Goal: Information Seeking & Learning: Obtain resource

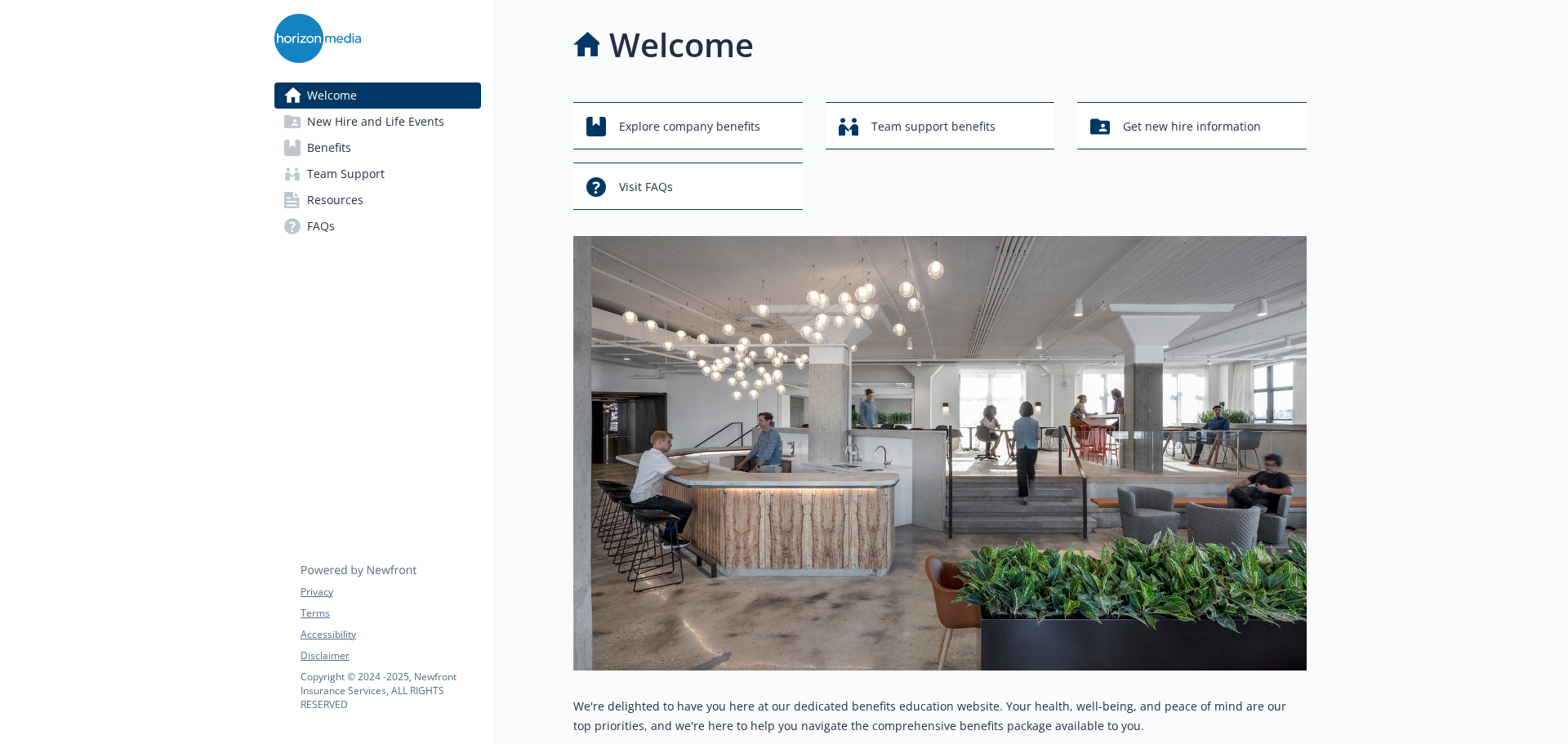
click at [366, 153] on link "Benefits" at bounding box center [377, 147] width 206 height 26
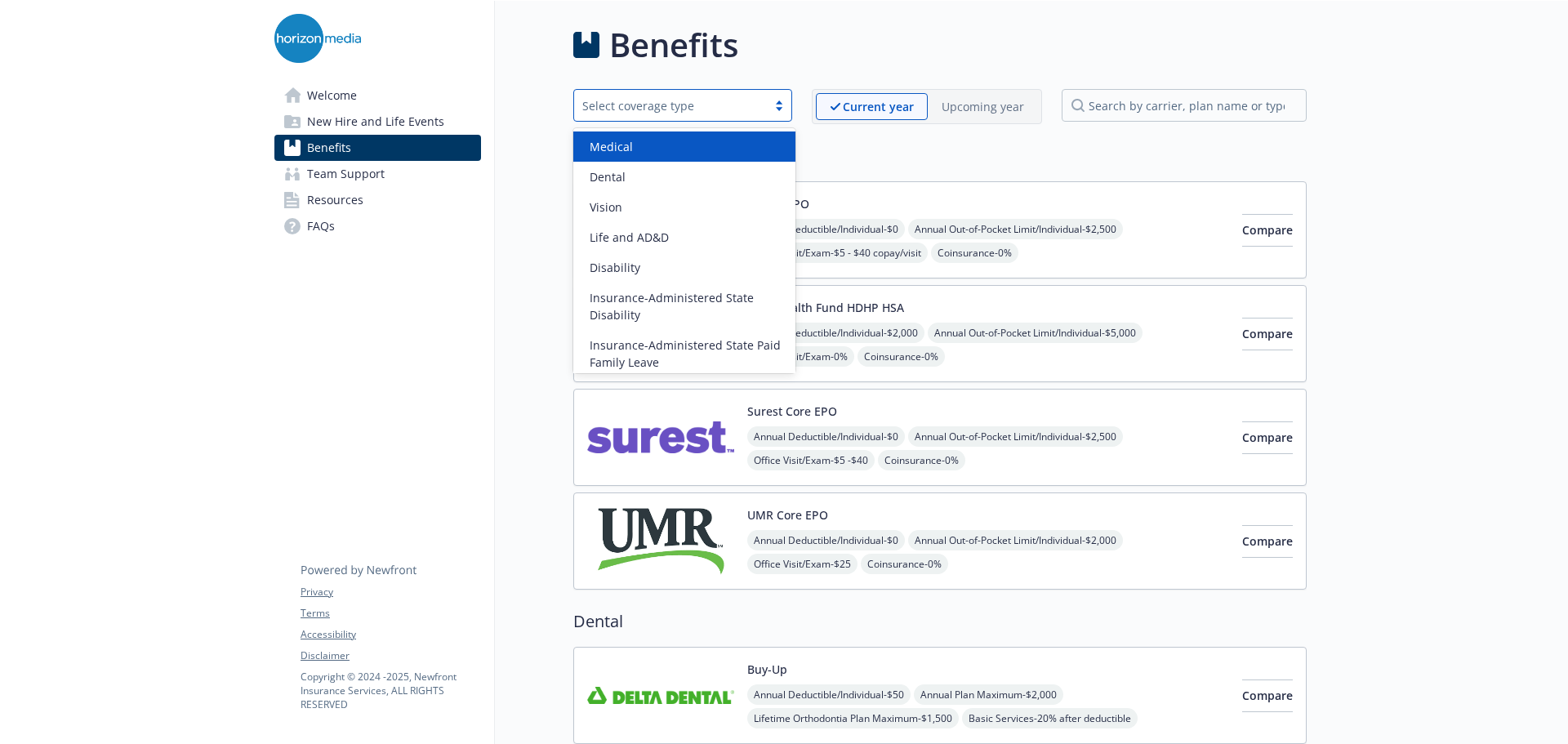
click at [777, 104] on div at bounding box center [778, 105] width 24 height 13
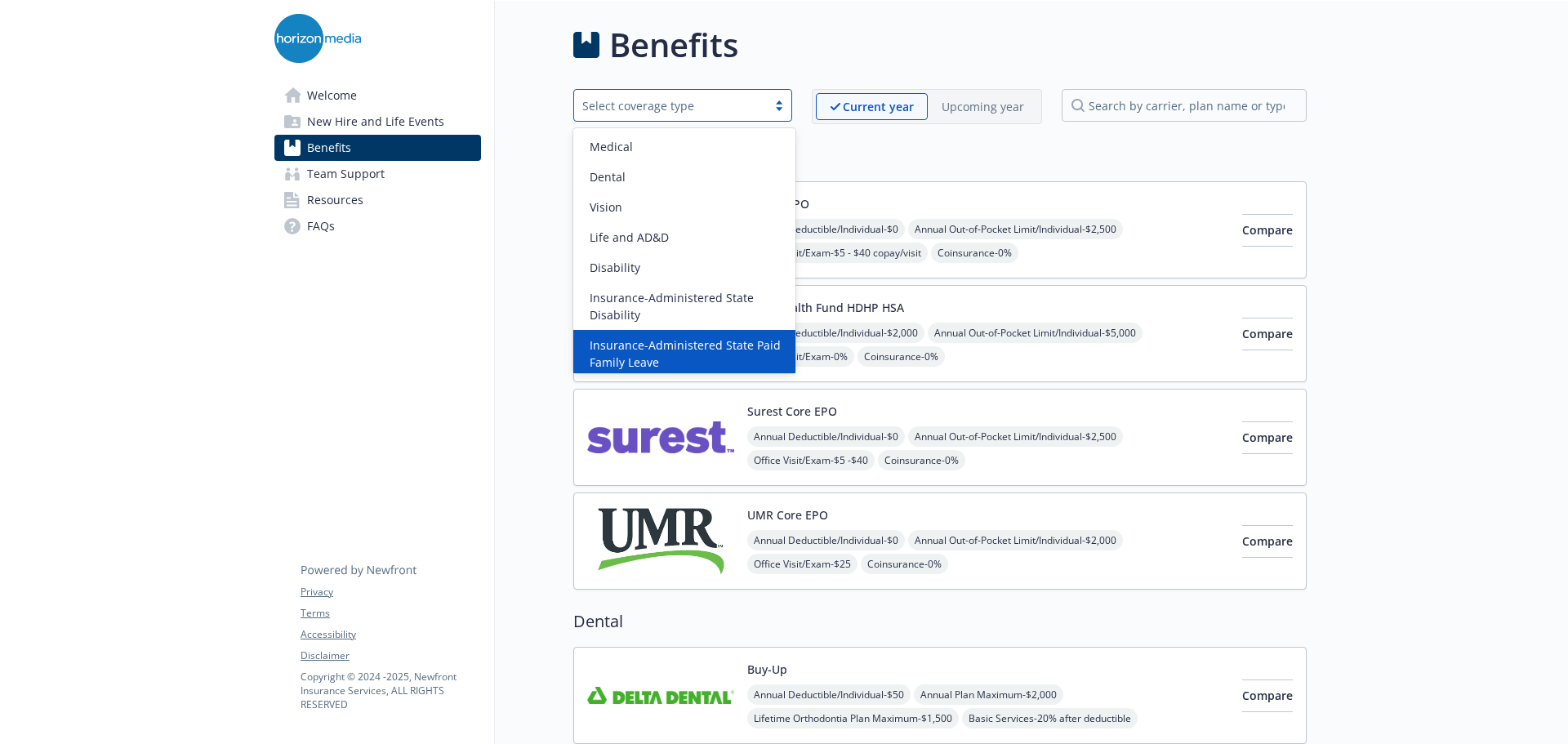
scroll to position [189, 0]
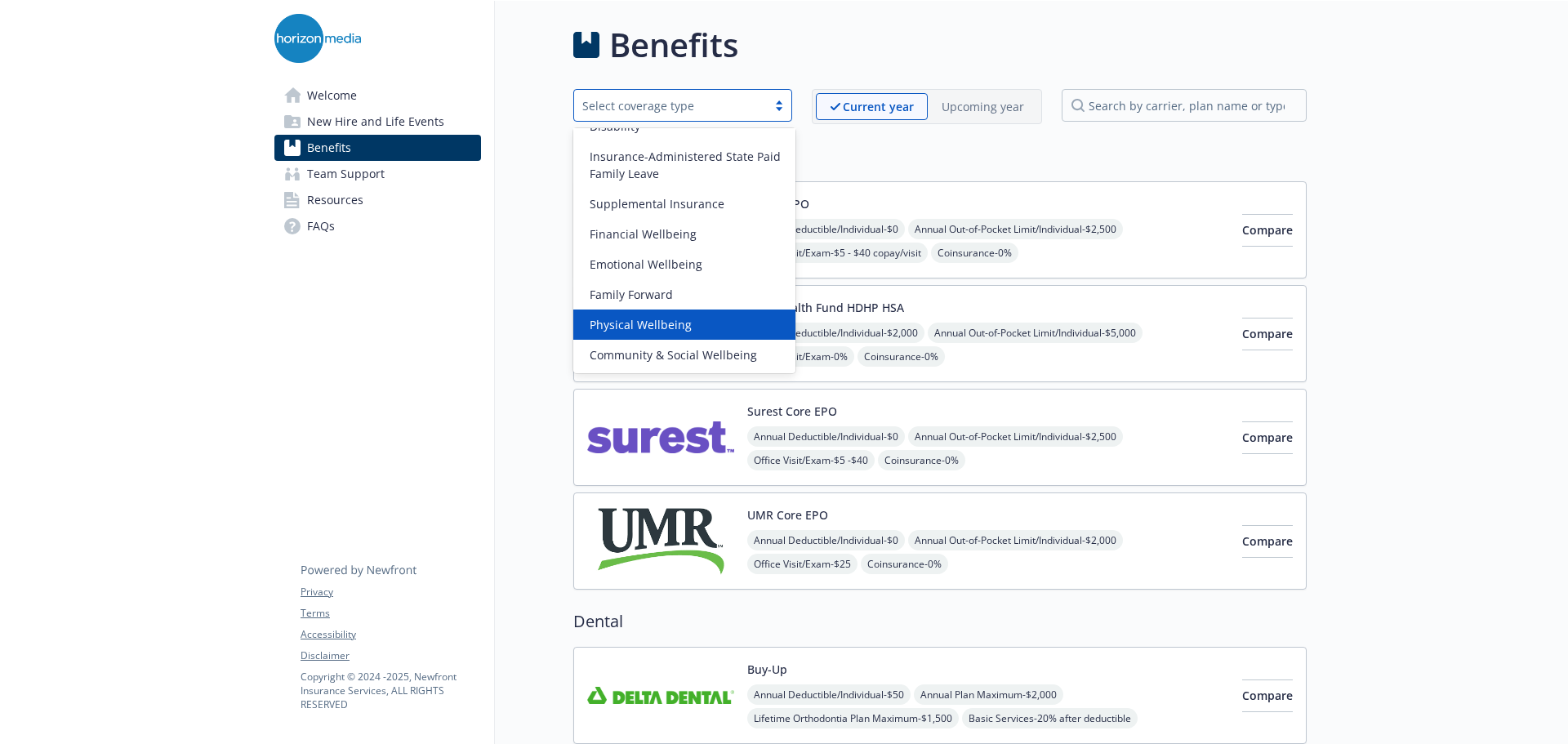
click at [688, 330] on div "Physical Wellbeing" at bounding box center [684, 325] width 203 height 17
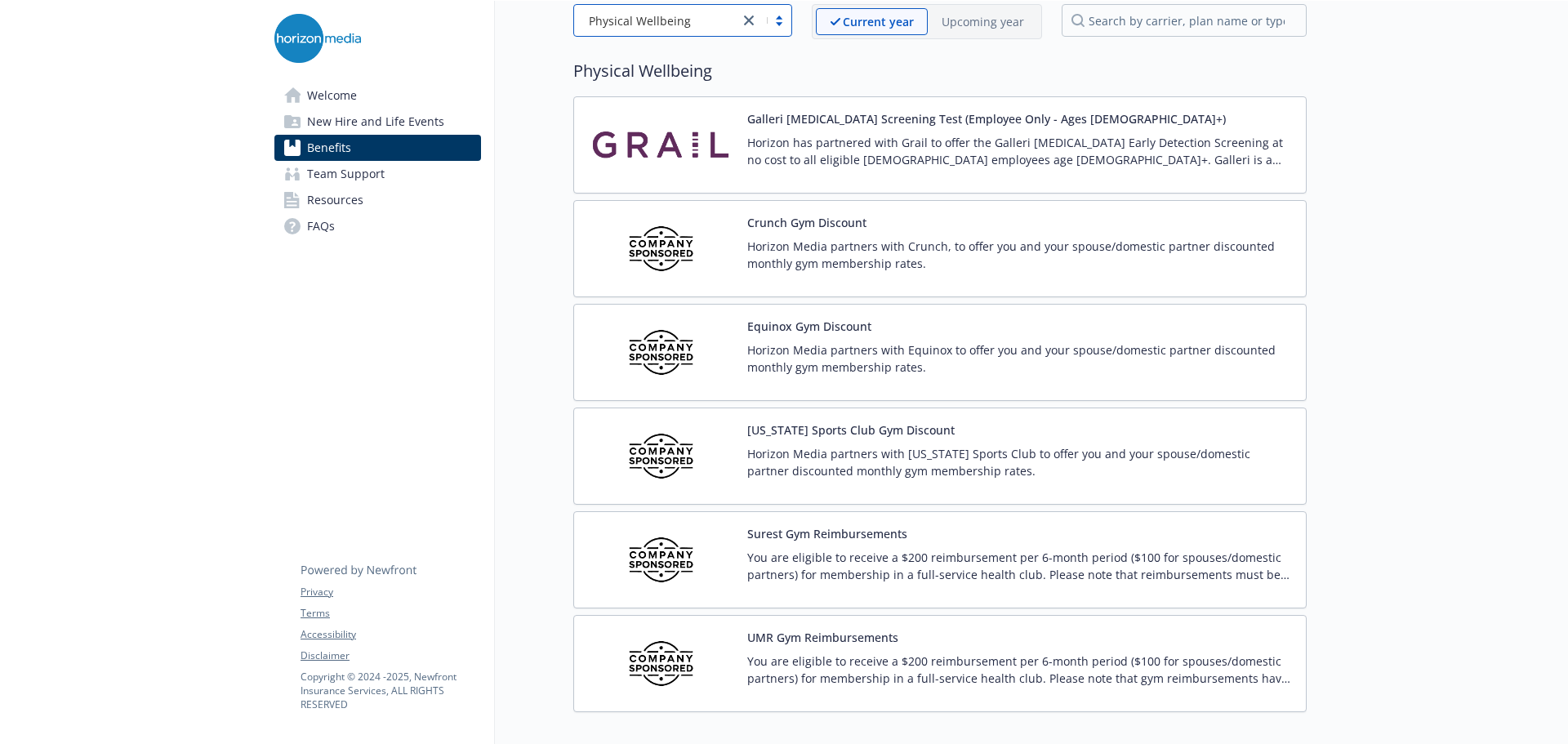
scroll to position [183, 0]
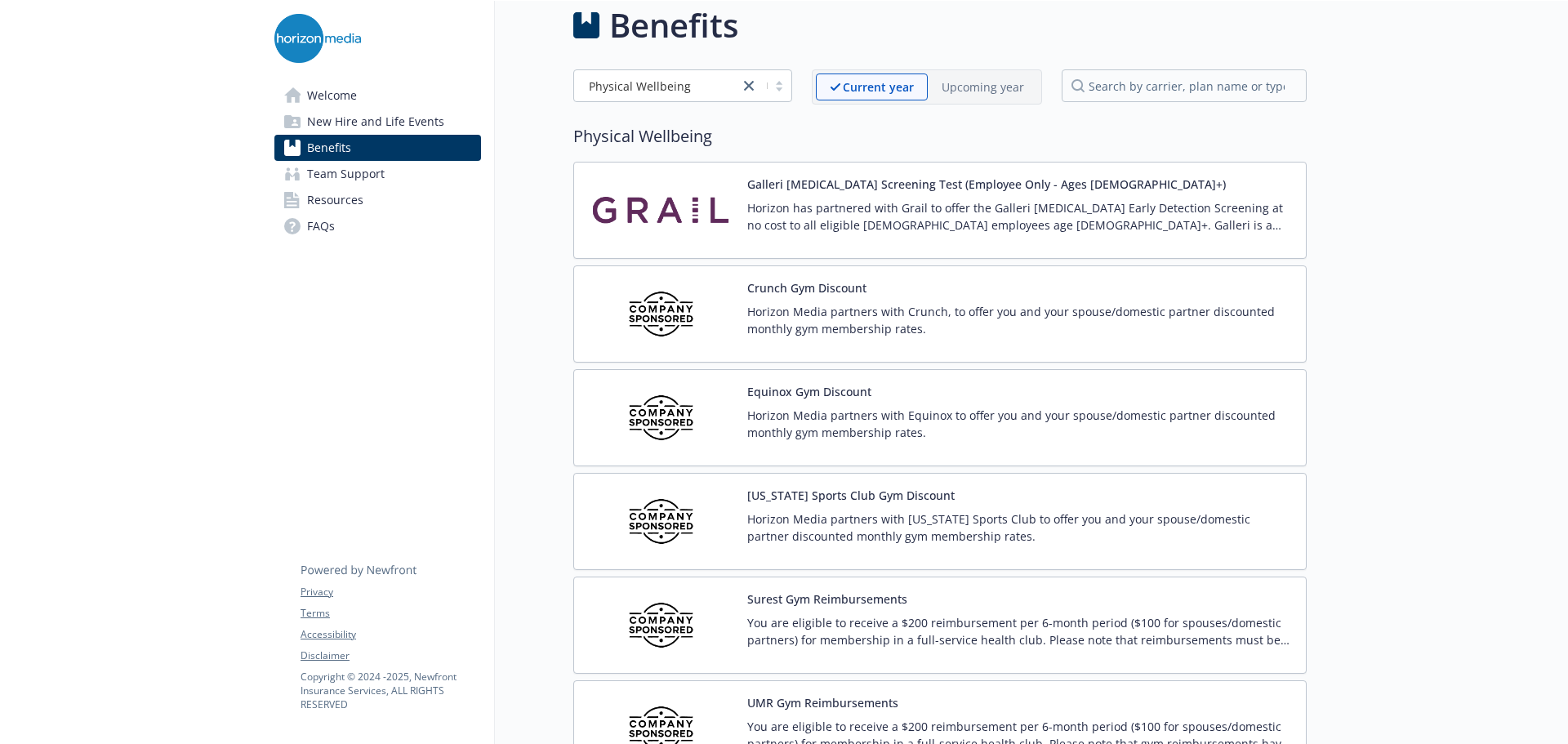
click at [845, 401] on div "Equinox Gym Discount Horizon Media partners with Equinox to offer you and your …" at bounding box center [1019, 418] width 546 height 70
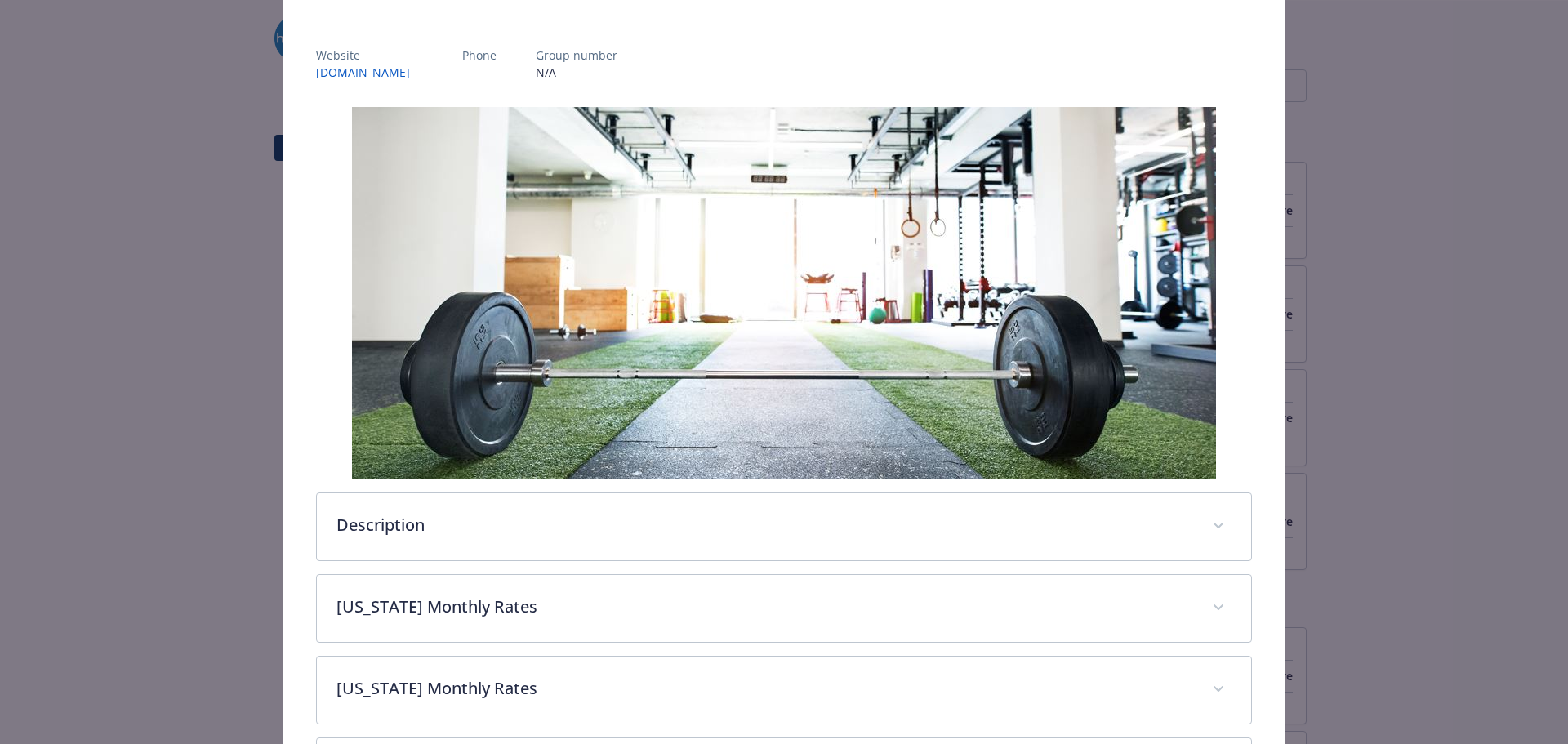
scroll to position [323, 0]
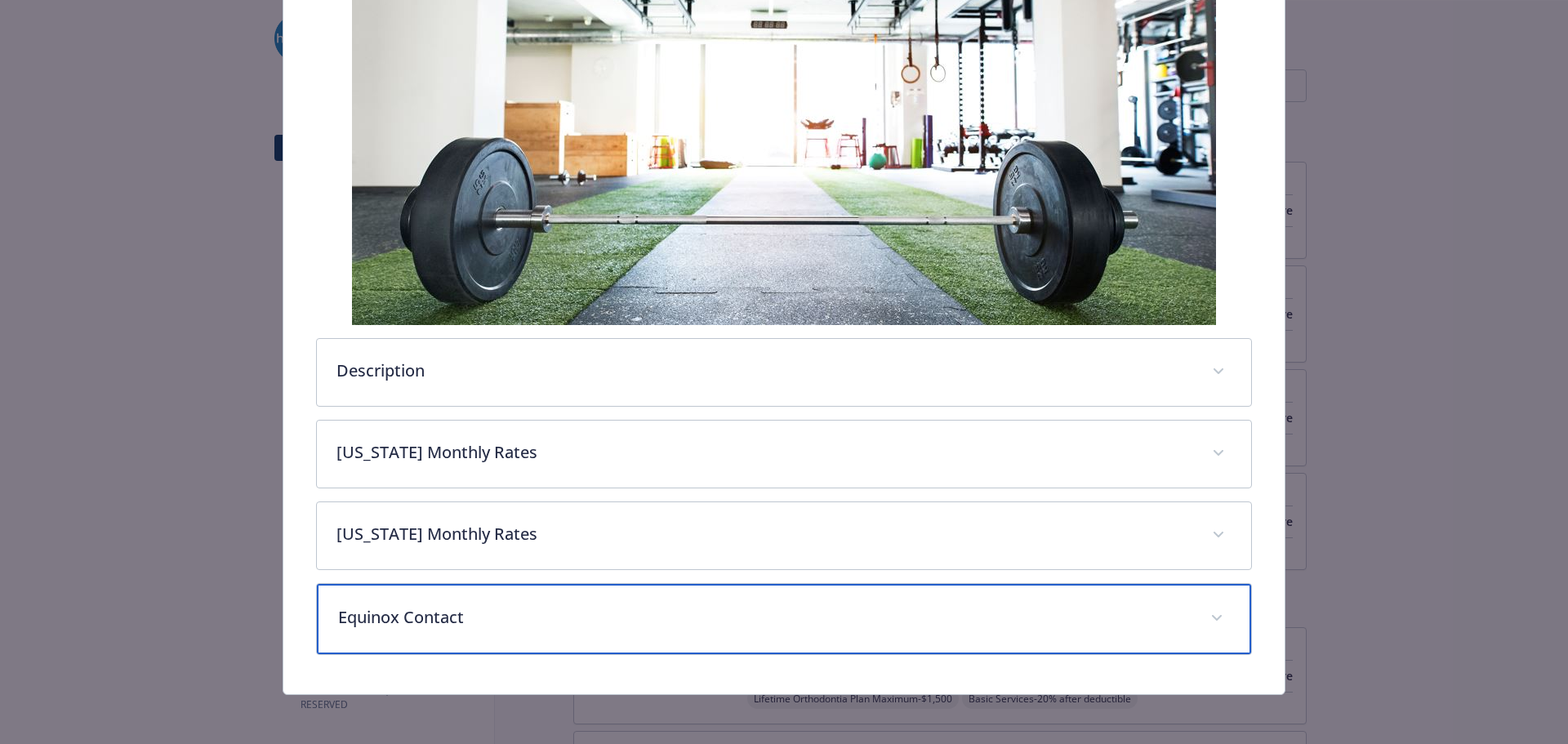
click at [635, 595] on div "Equinox Contact" at bounding box center [784, 618] width 935 height 70
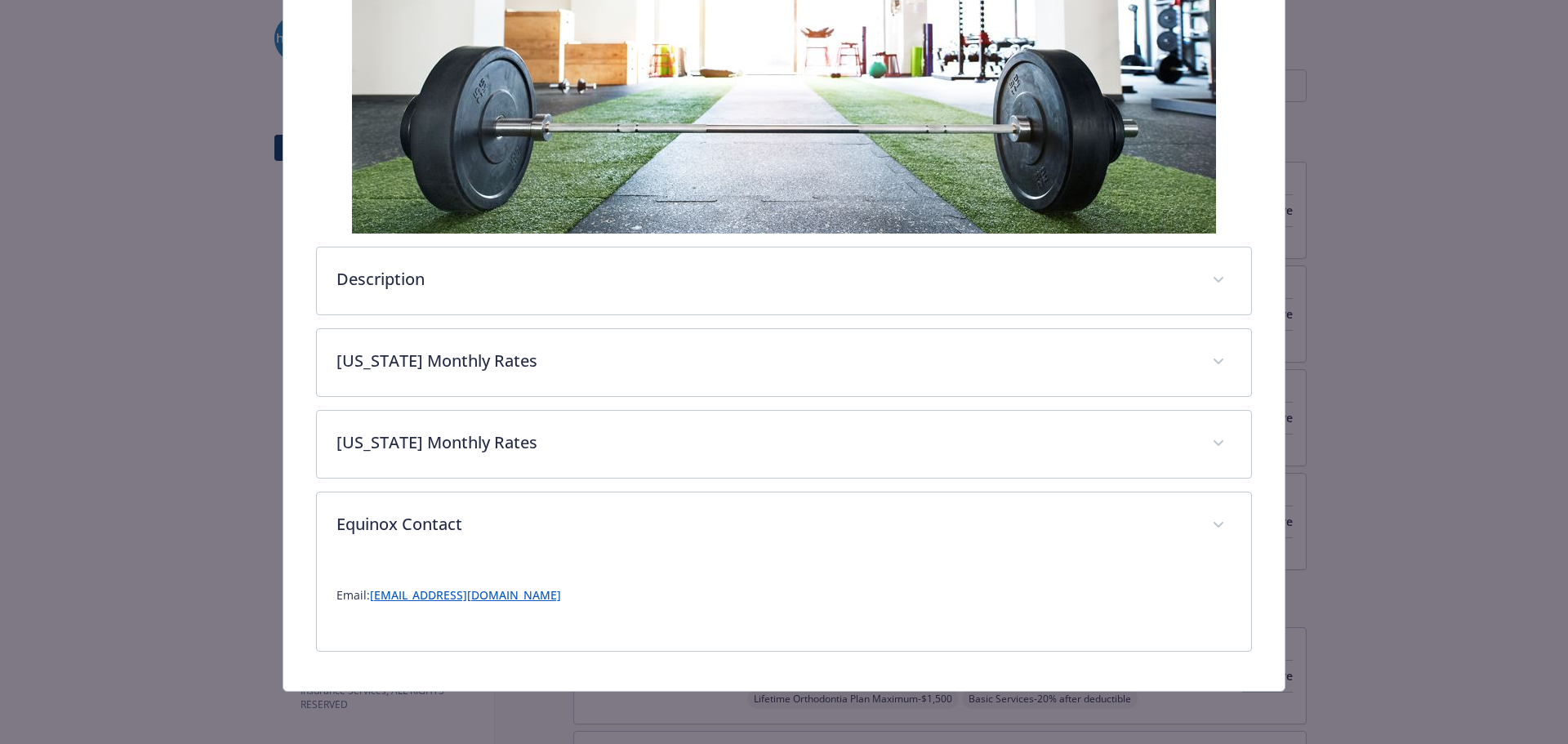
scroll to position [414, 0]
drag, startPoint x: 605, startPoint y: 593, endPoint x: 369, endPoint y: 600, distance: 236.1
click at [369, 600] on p "Email: [EMAIL_ADDRESS][DOMAIN_NAME]" at bounding box center [784, 595] width 895 height 19
copy link "[EMAIL_ADDRESS][DOMAIN_NAME]"
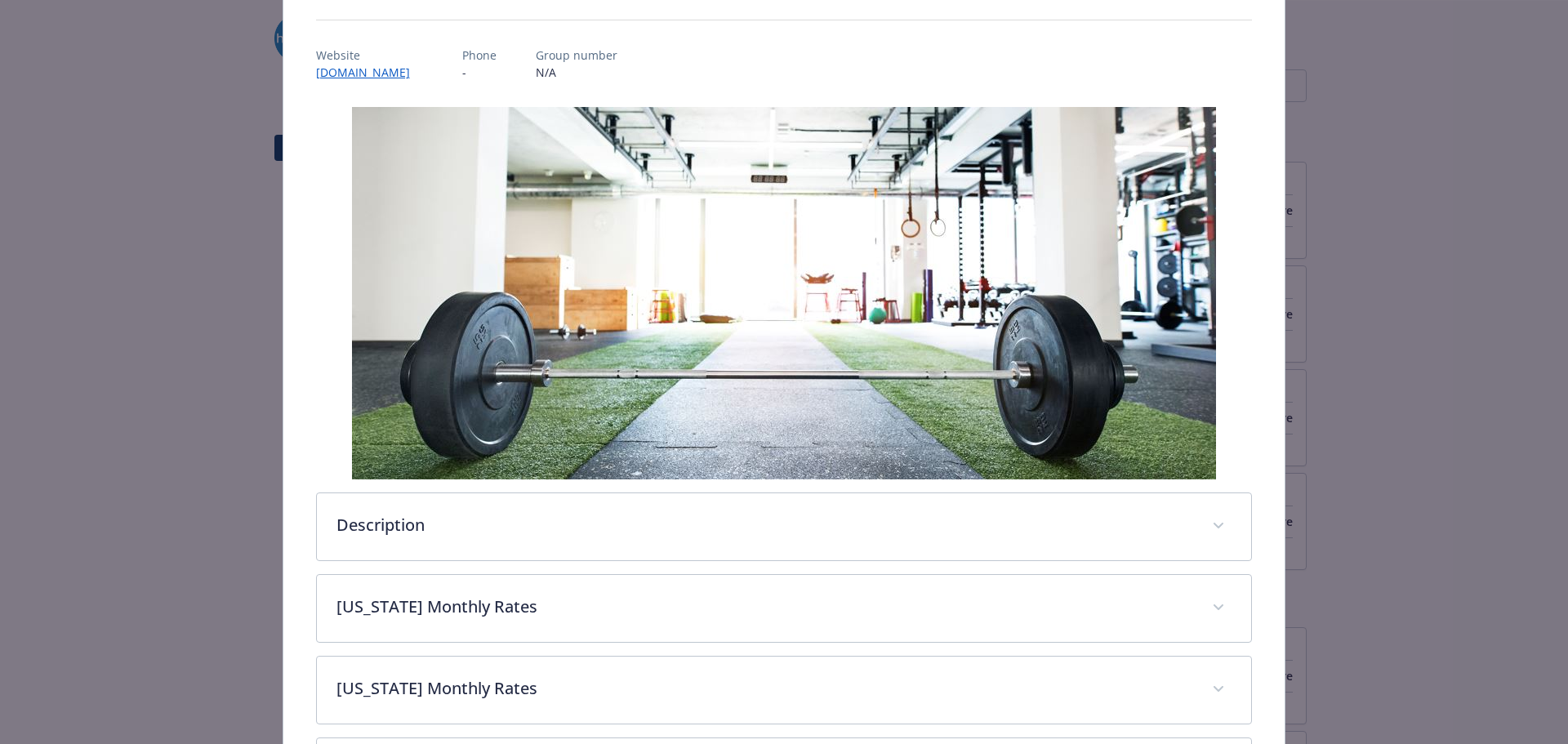
scroll to position [251, 0]
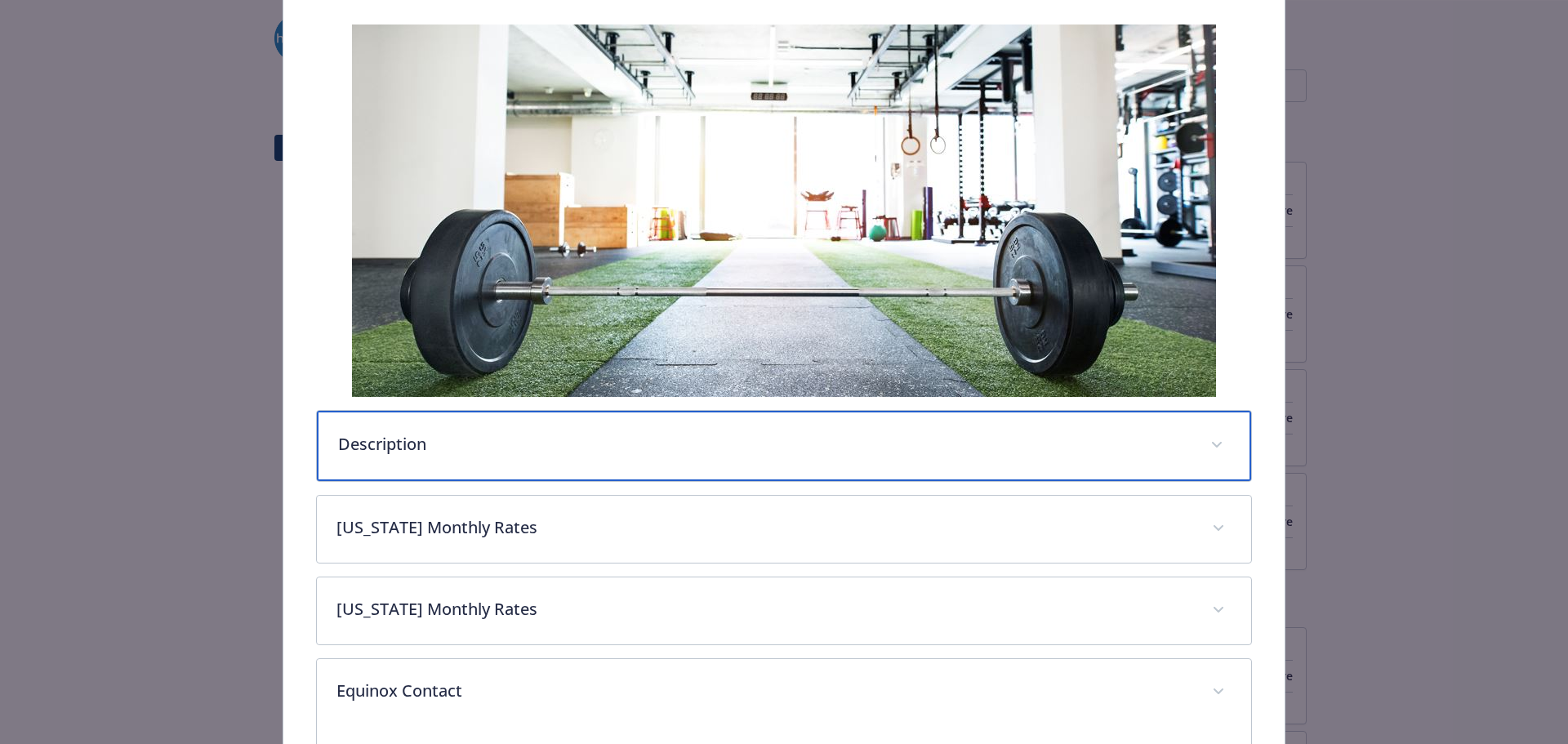
click at [463, 457] on div "Description" at bounding box center [784, 446] width 935 height 70
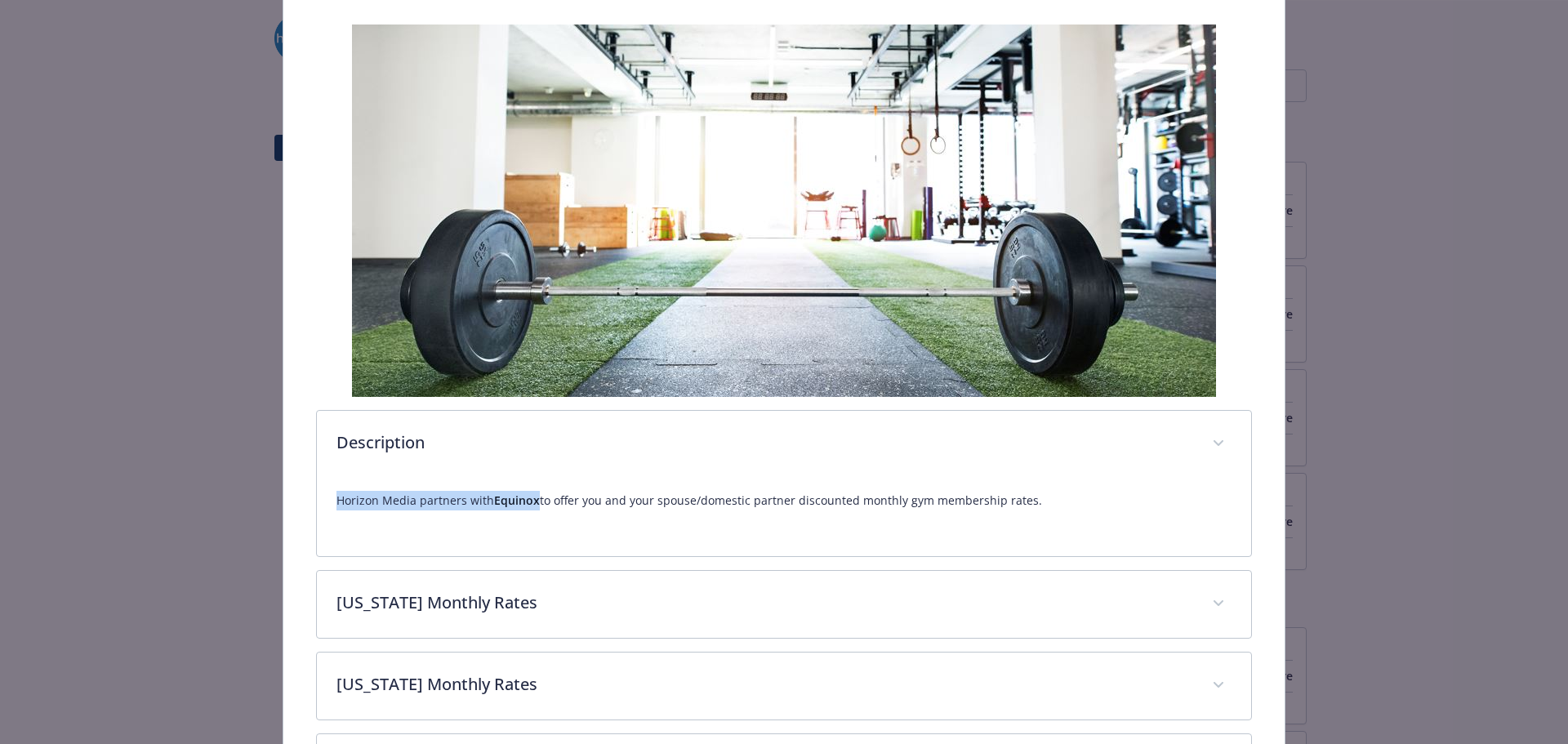
drag, startPoint x: 329, startPoint y: 500, endPoint x: 534, endPoint y: 496, distance: 205.0
click at [534, 496] on div "Horizon Media partners with Equinox to offer you and your spouse/domestic partn…" at bounding box center [784, 516] width 935 height 78
copy p "Horizon Media partners with Equinox"
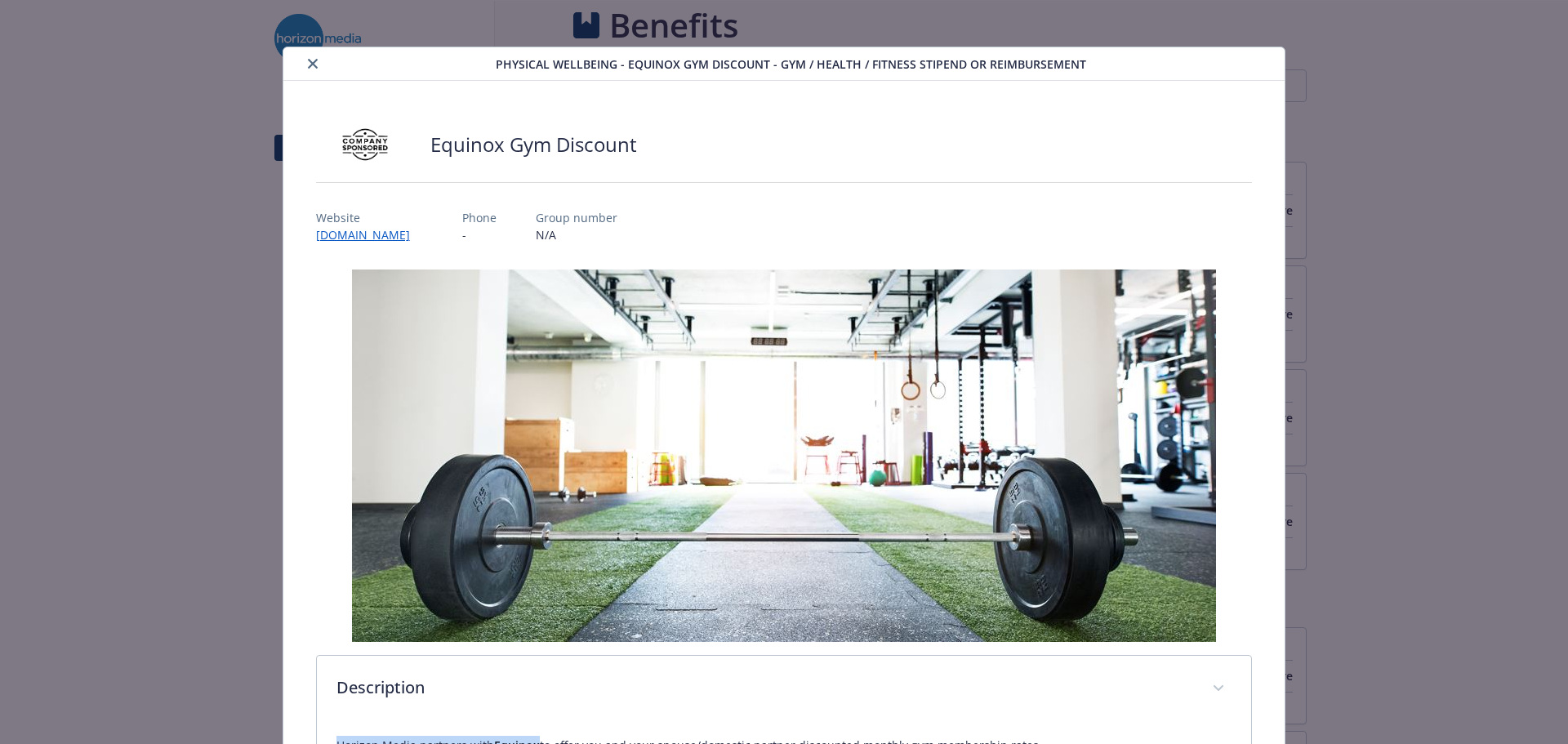
scroll to position [0, 0]
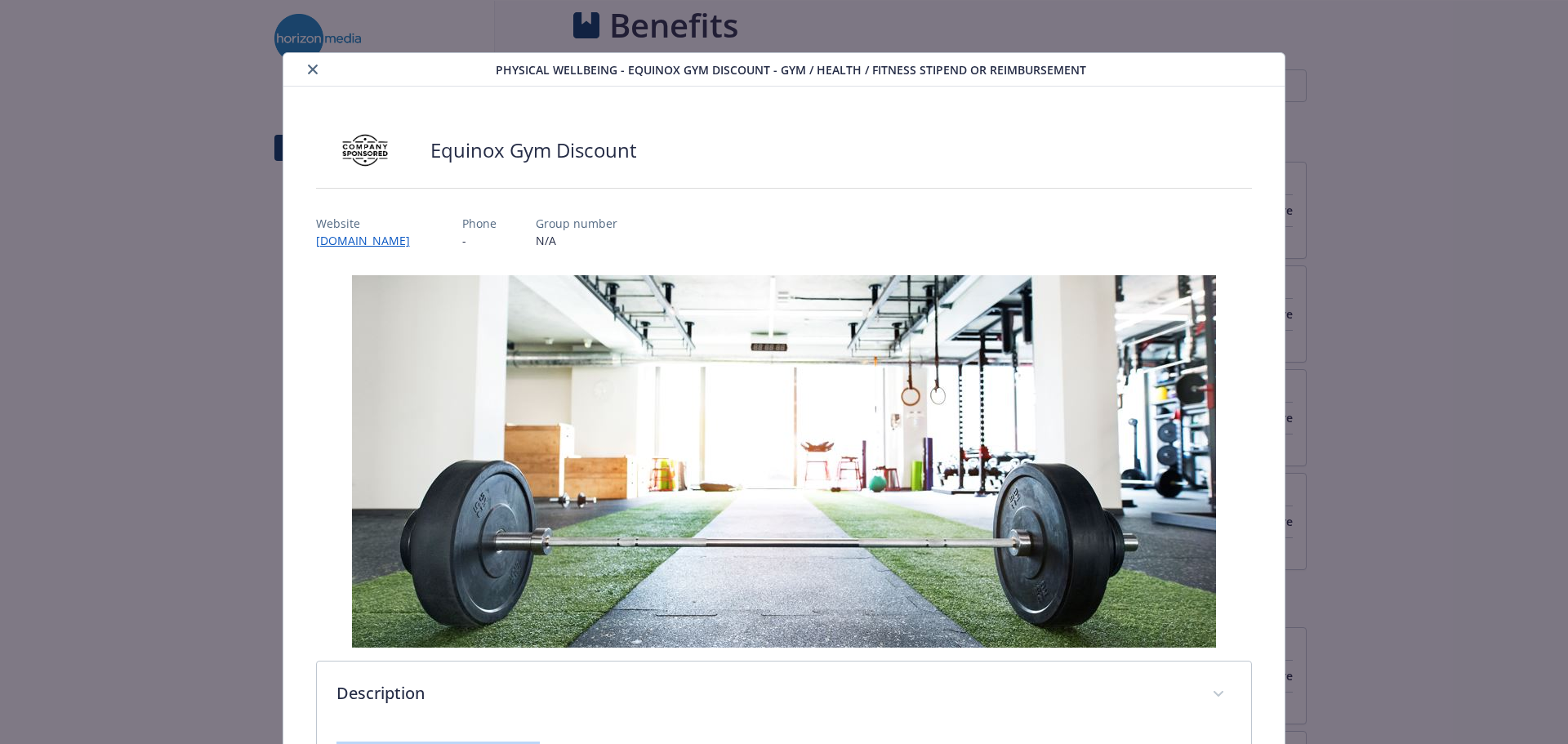
click at [317, 70] on button "close" at bounding box center [313, 70] width 19 height 19
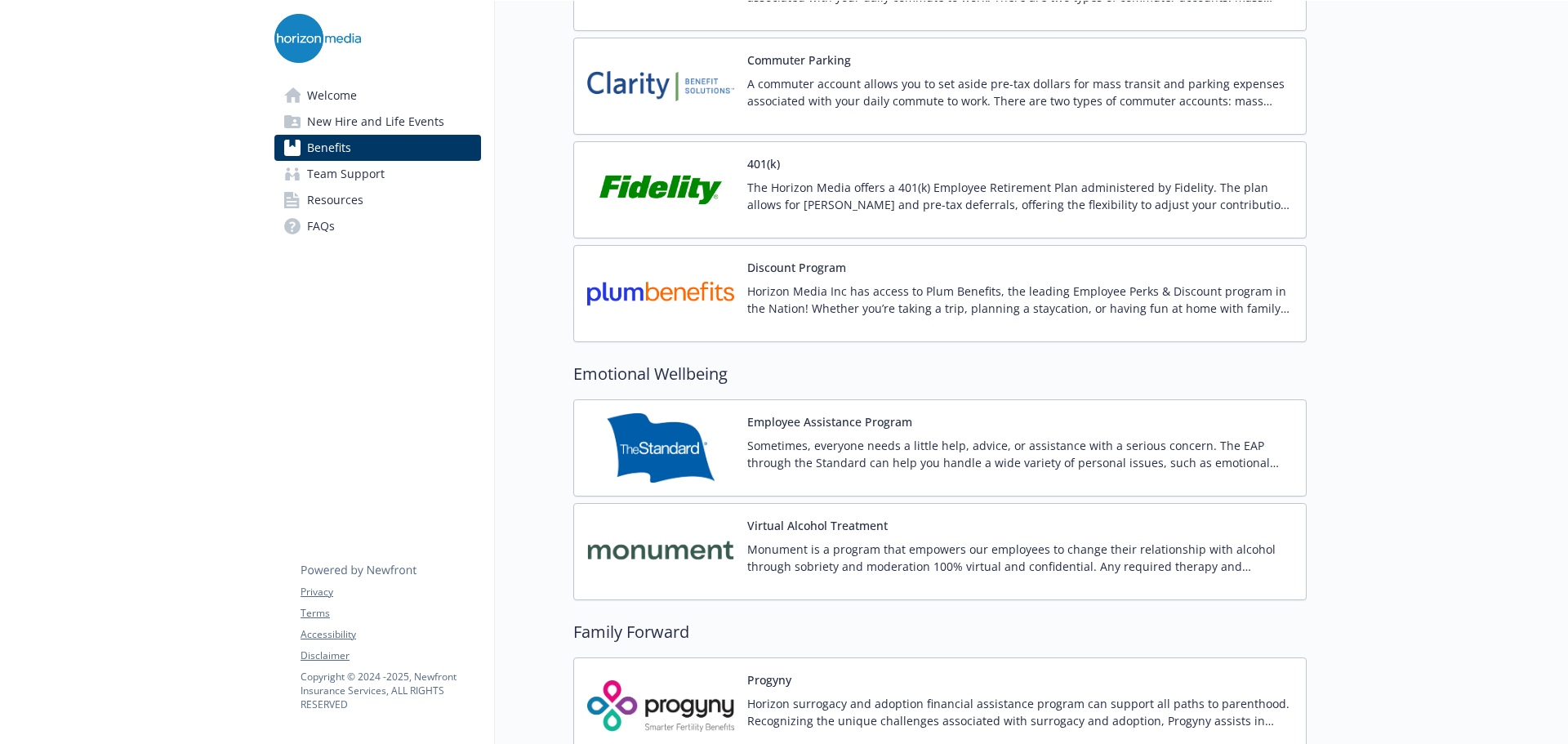
scroll to position [2876, 0]
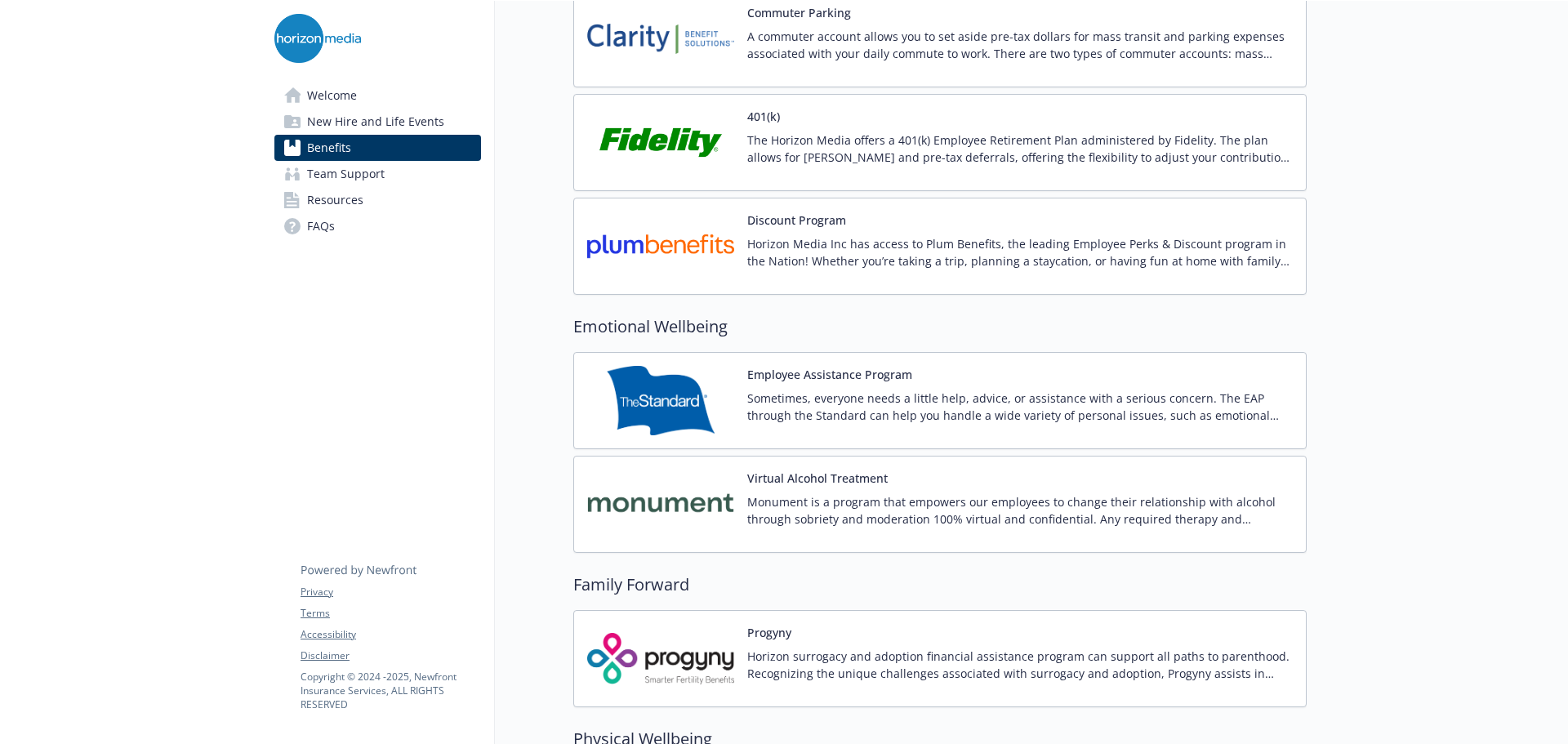
click at [680, 249] on img at bounding box center [661, 246] width 147 height 70
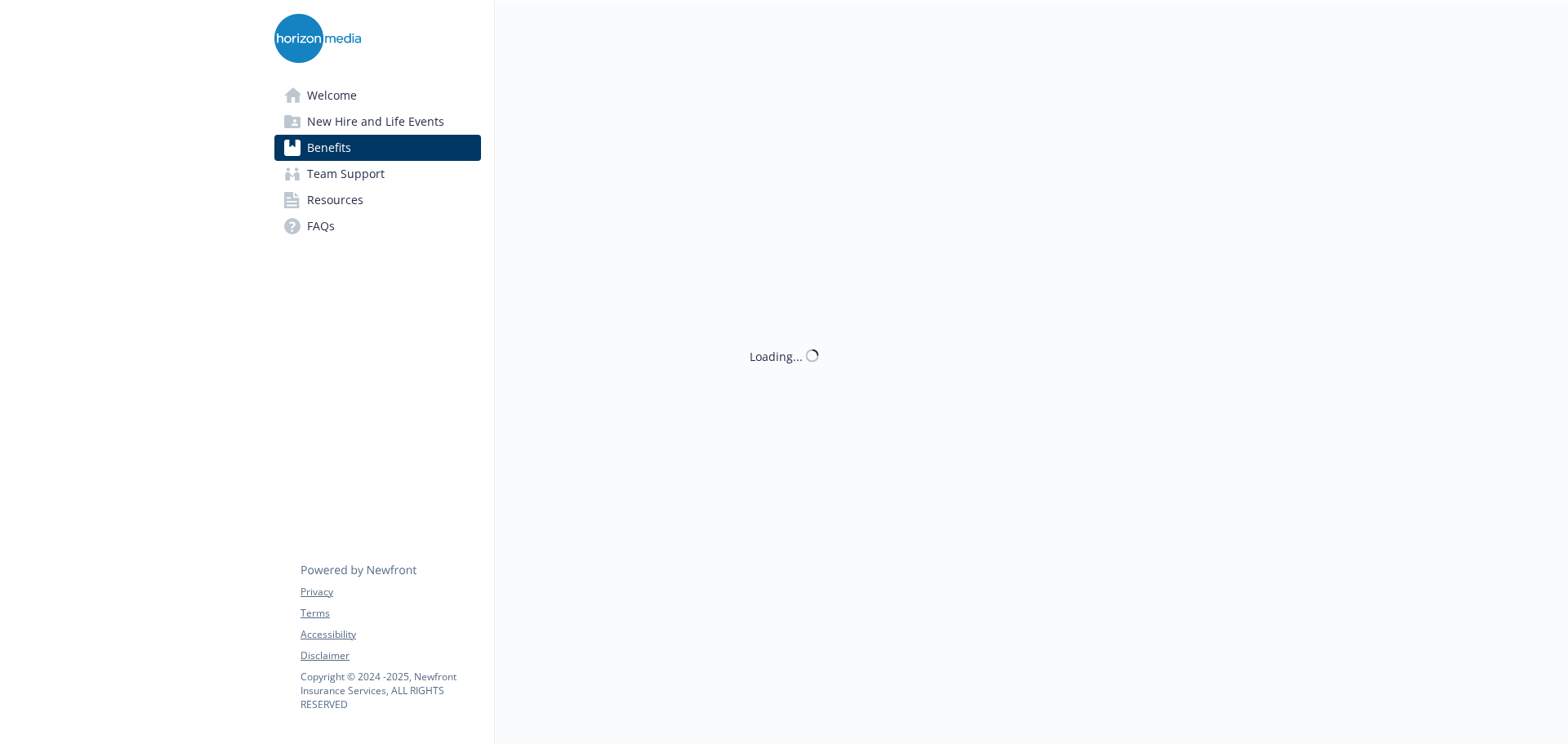
scroll to position [2876, 0]
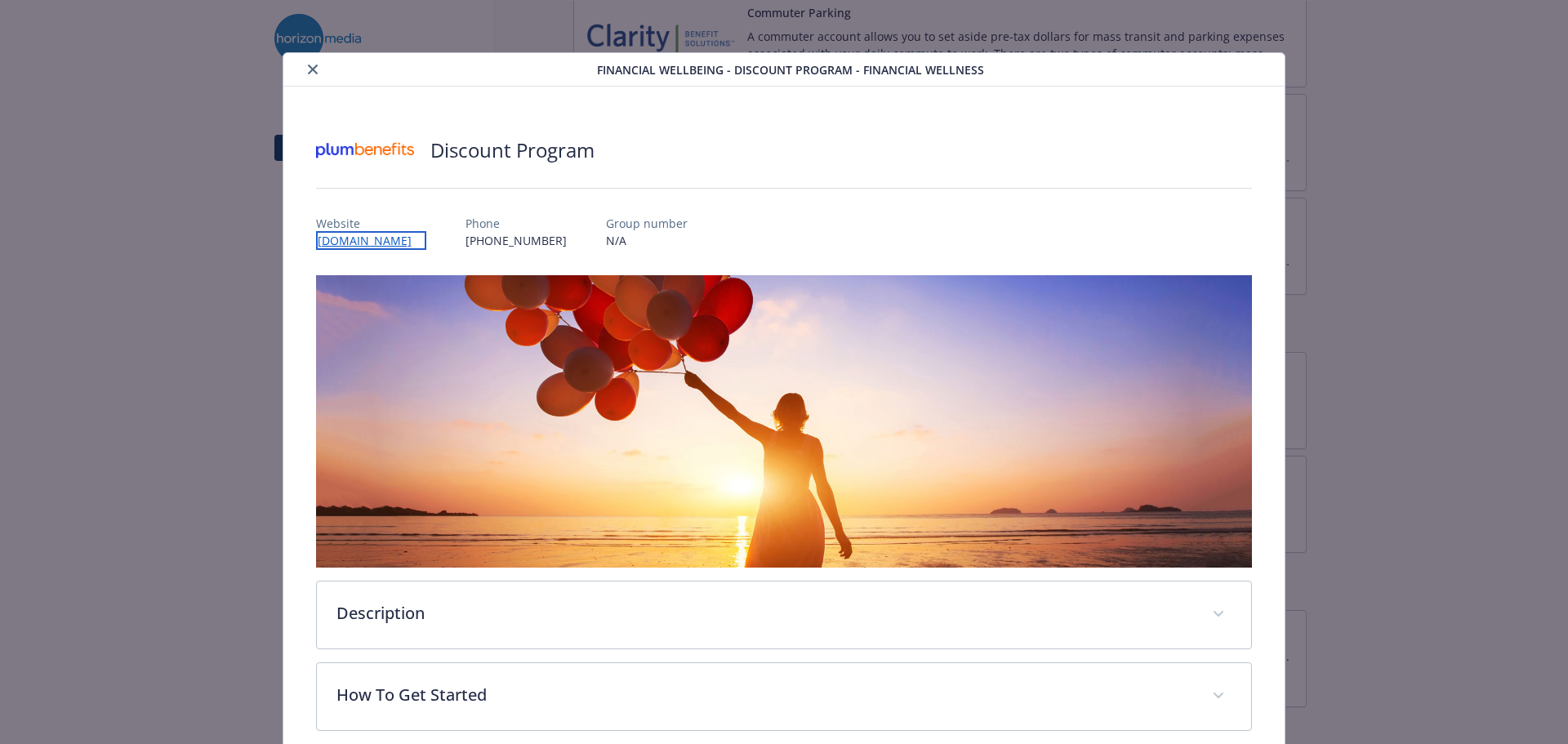
click at [392, 243] on link "[DOMAIN_NAME]" at bounding box center [371, 239] width 110 height 18
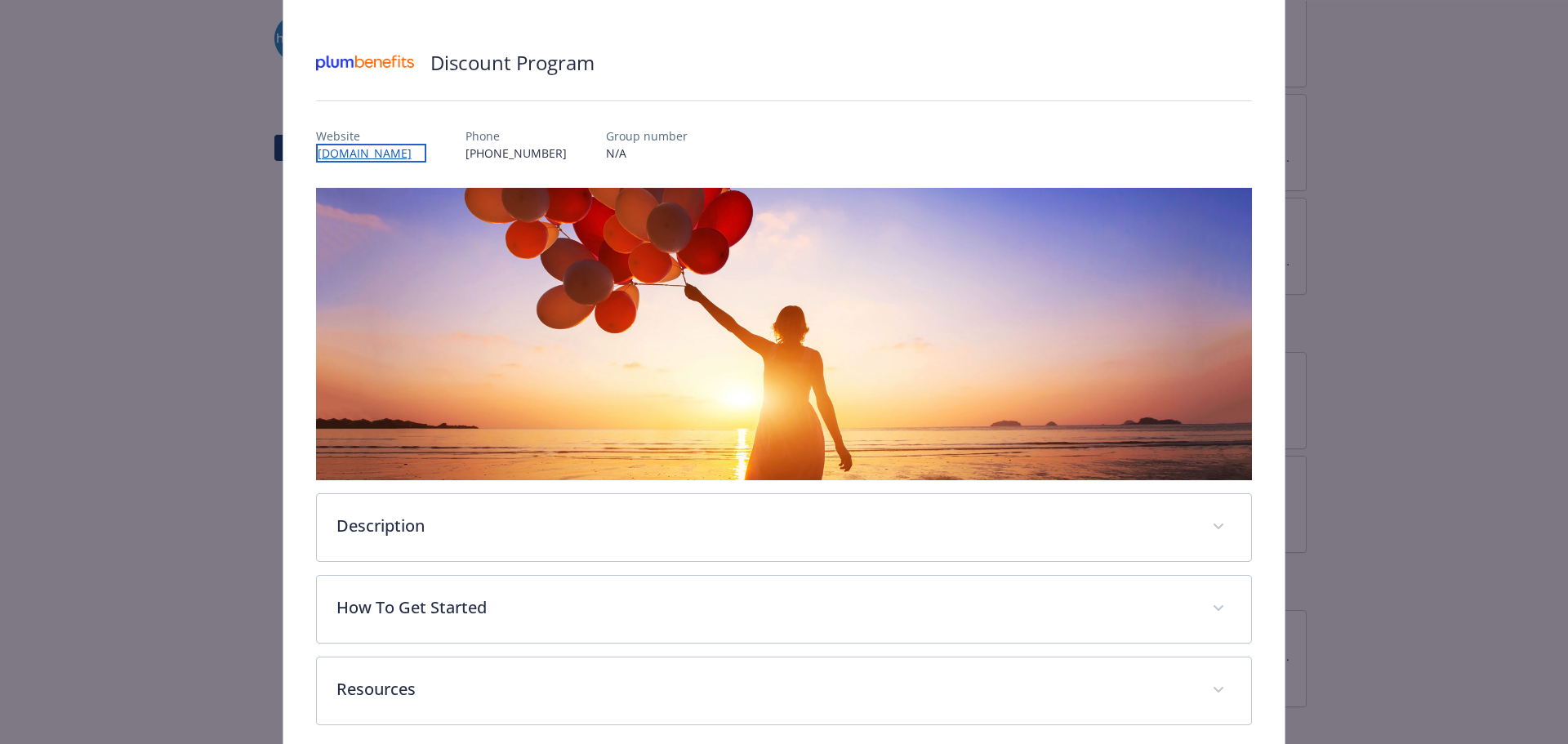
scroll to position [158, 0]
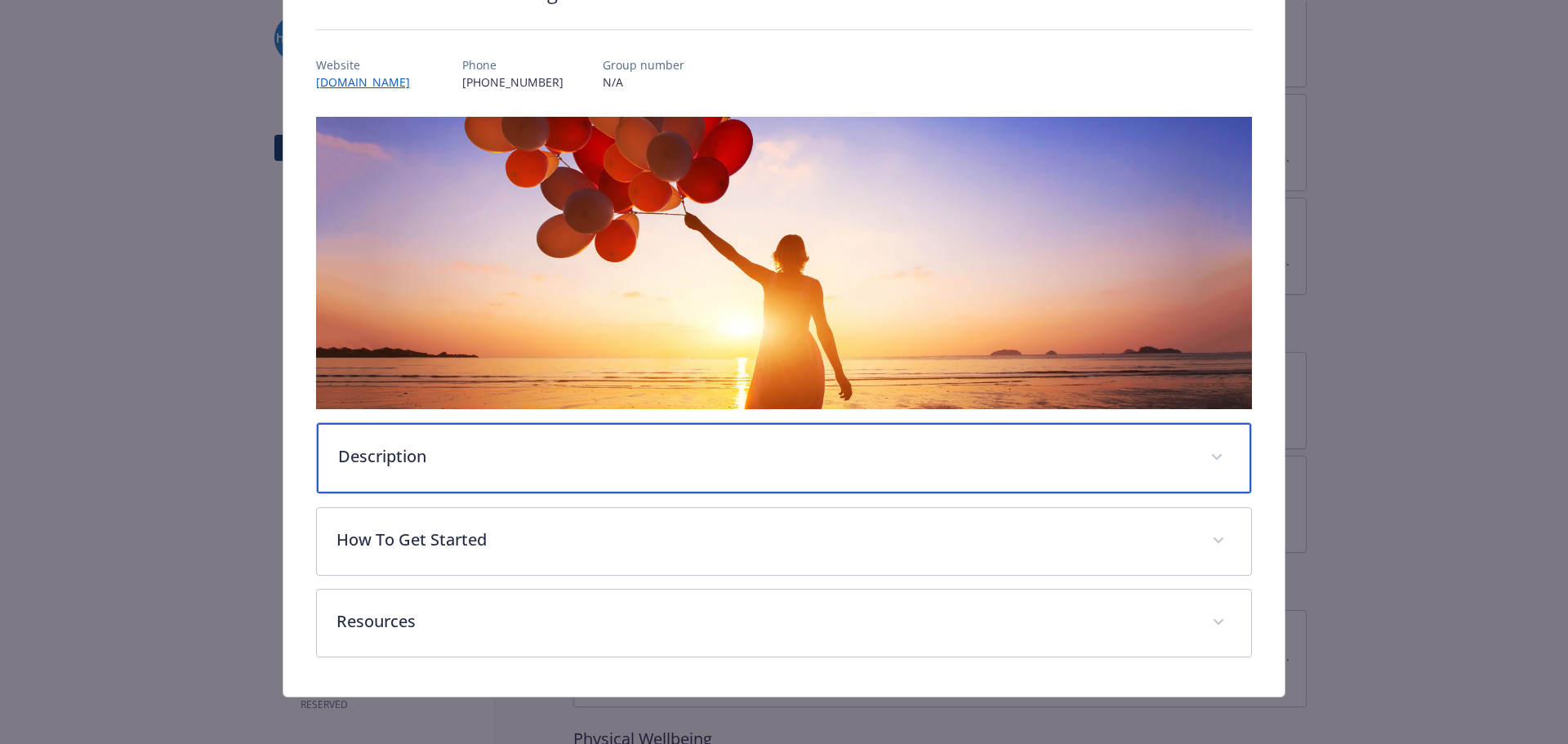
click at [480, 482] on div "Description" at bounding box center [784, 457] width 935 height 70
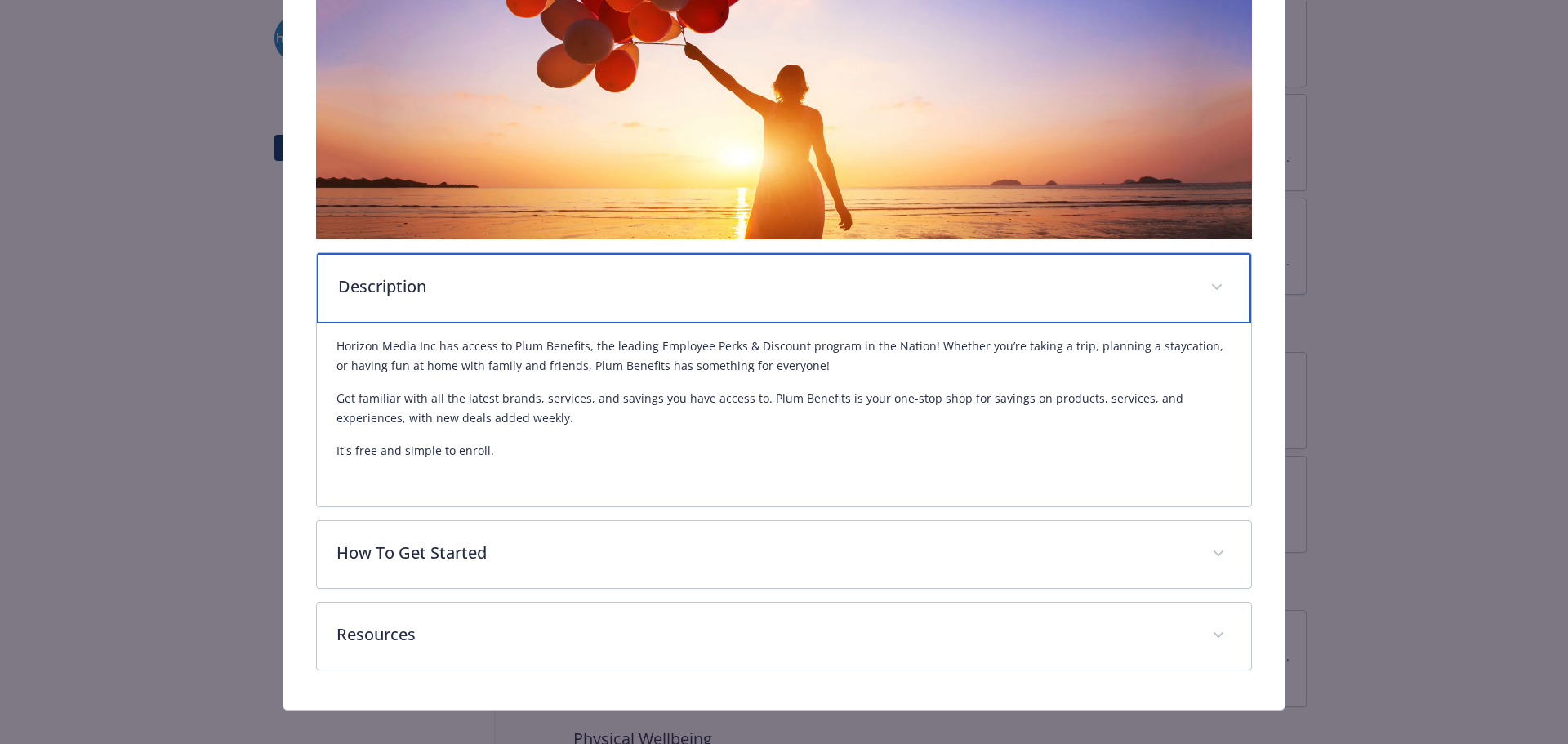
scroll to position [345, 0]
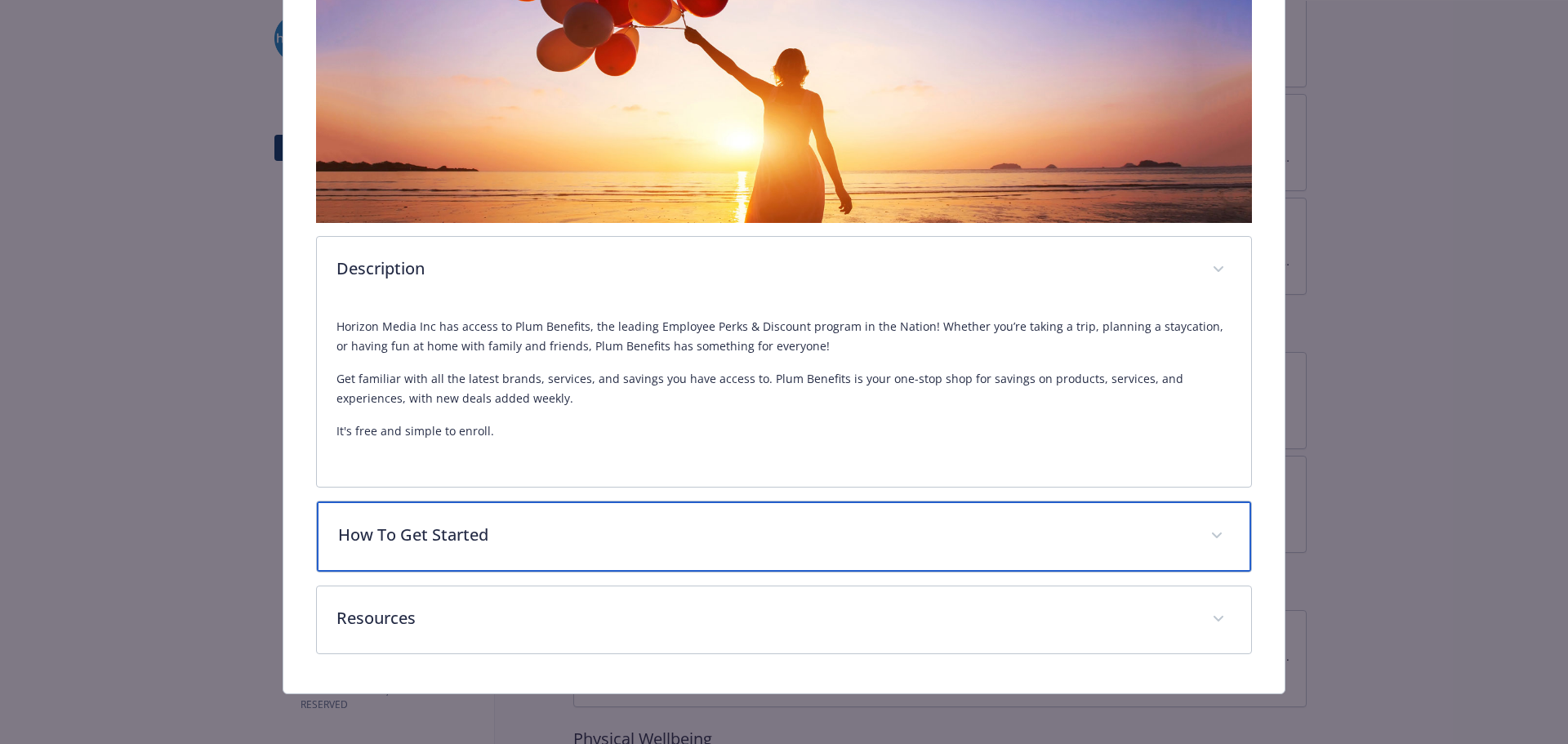
click at [486, 510] on div "How To Get Started" at bounding box center [784, 536] width 935 height 70
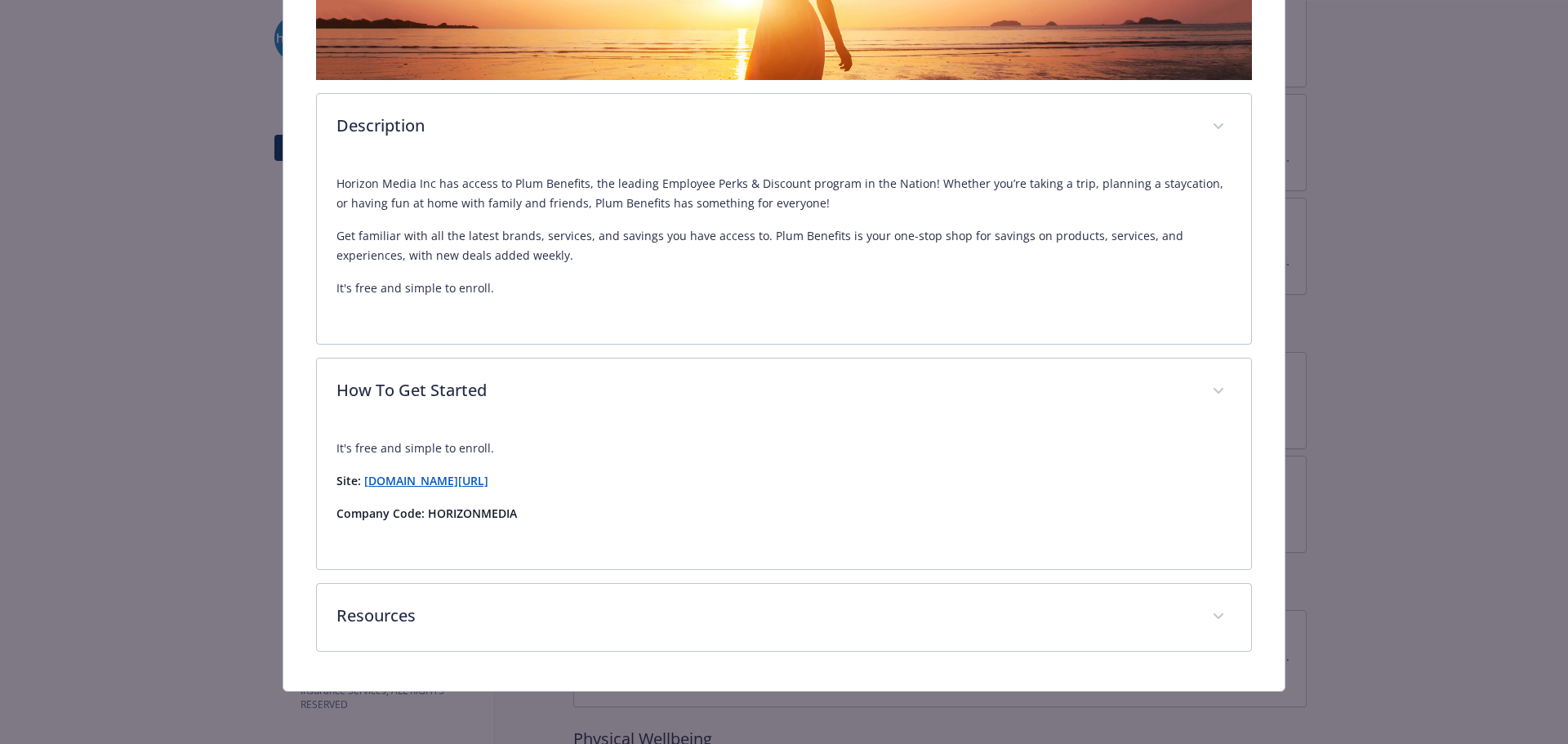
scroll to position [484, 0]
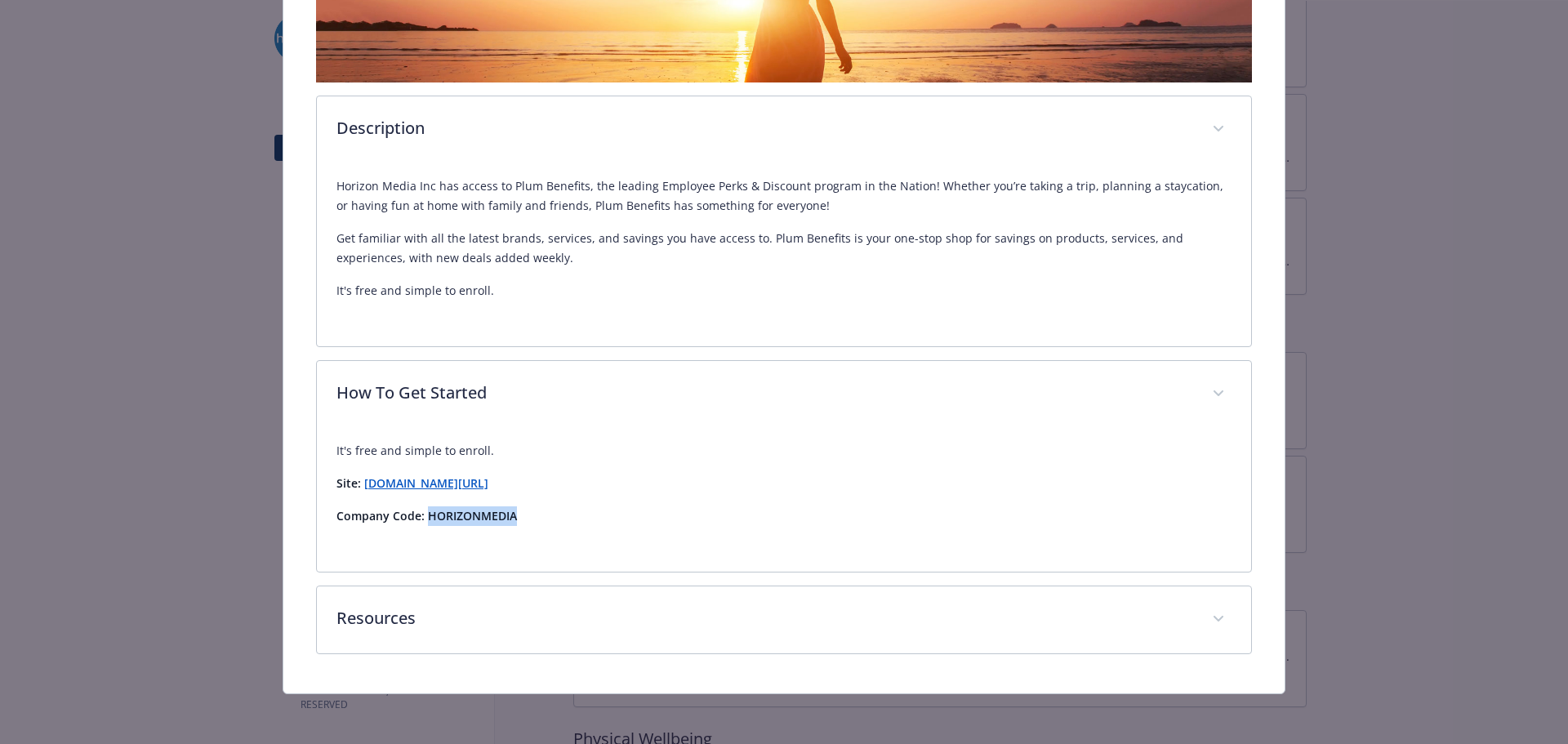
drag, startPoint x: 522, startPoint y: 512, endPoint x: 425, endPoint y: 513, distance: 97.0
click at [425, 513] on p "Company Code: HORIZONMEDIA" at bounding box center [784, 515] width 895 height 19
copy strong "HORIZONMEDIA"
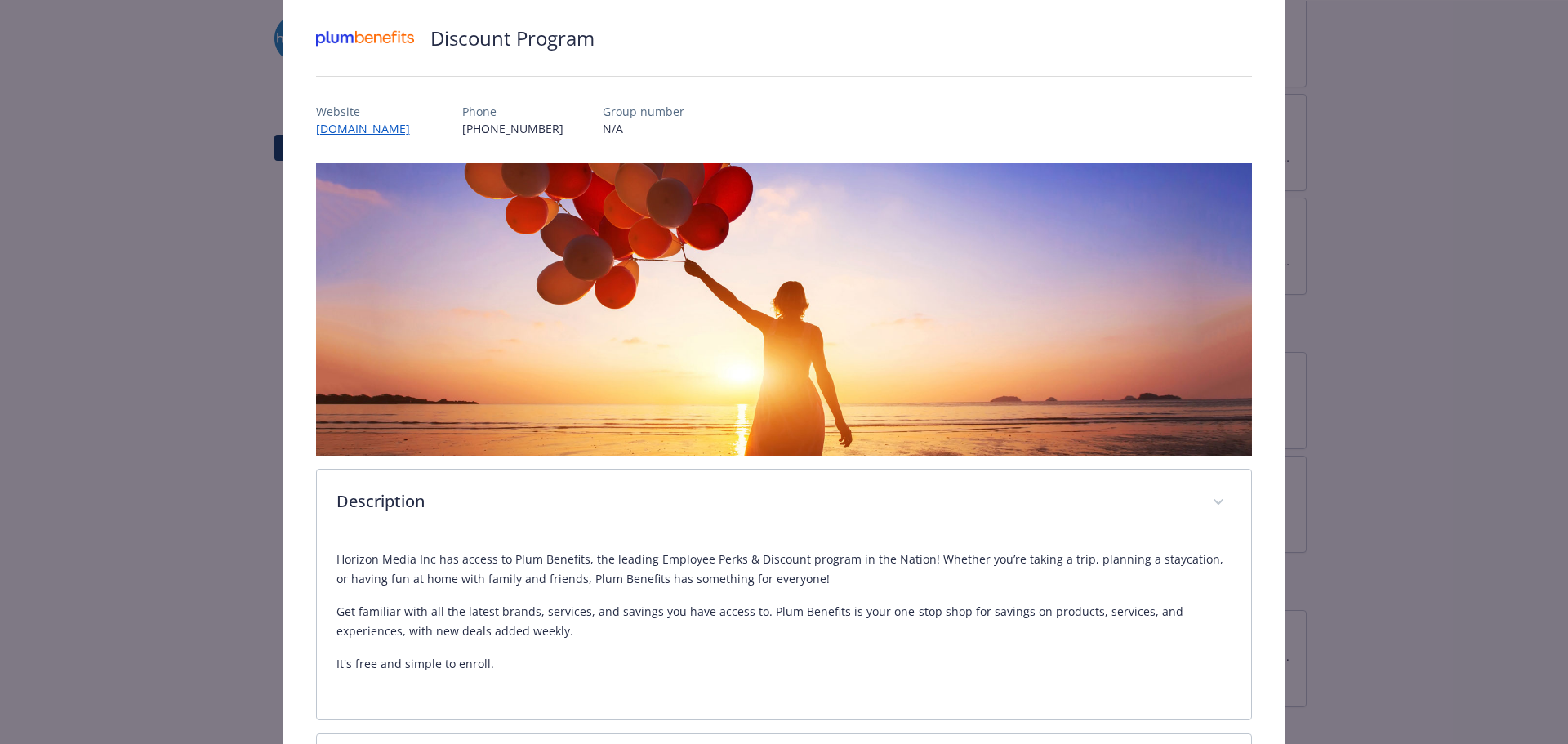
scroll to position [0, 0]
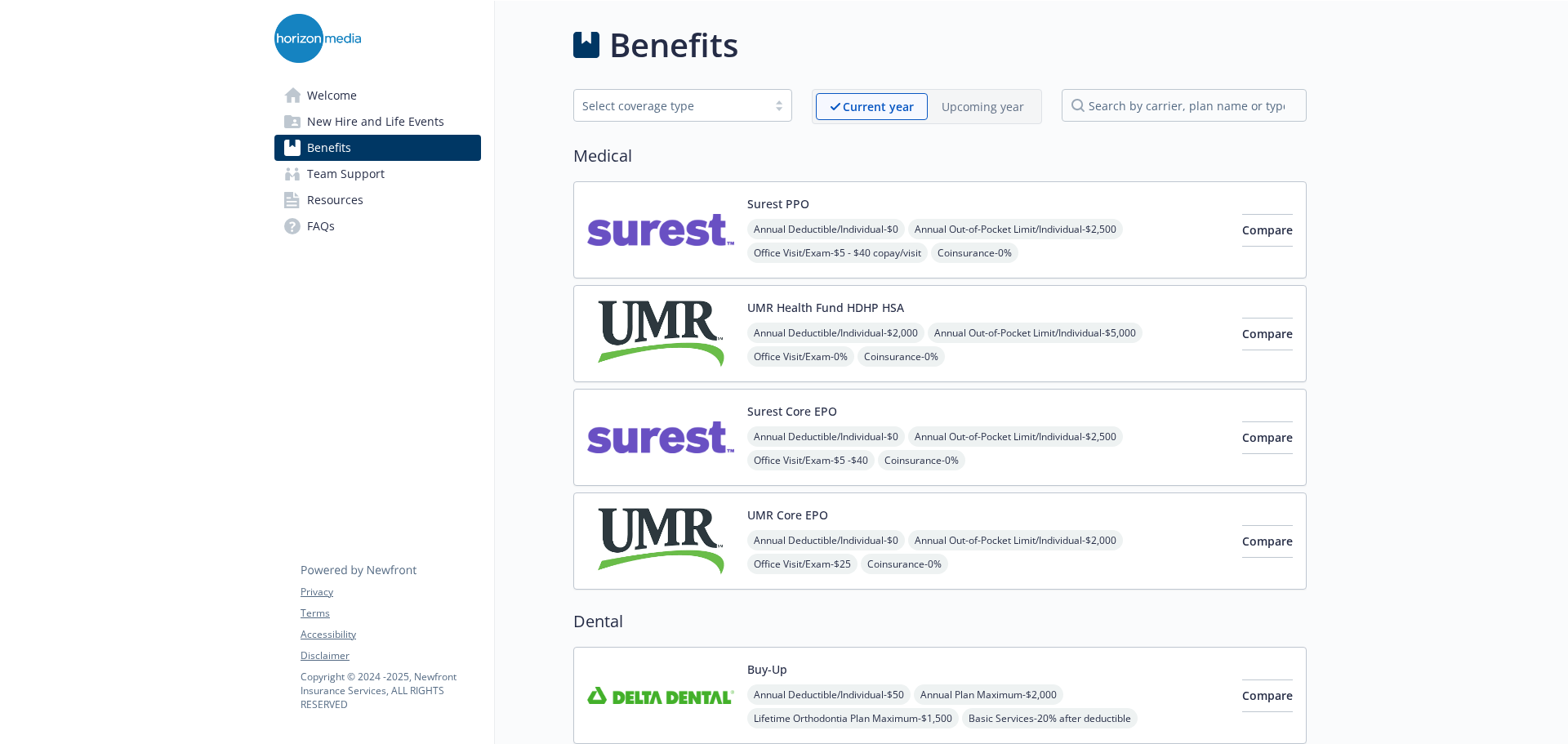
click at [379, 122] on span "New Hire and Life Events" at bounding box center [376, 121] width 138 height 26
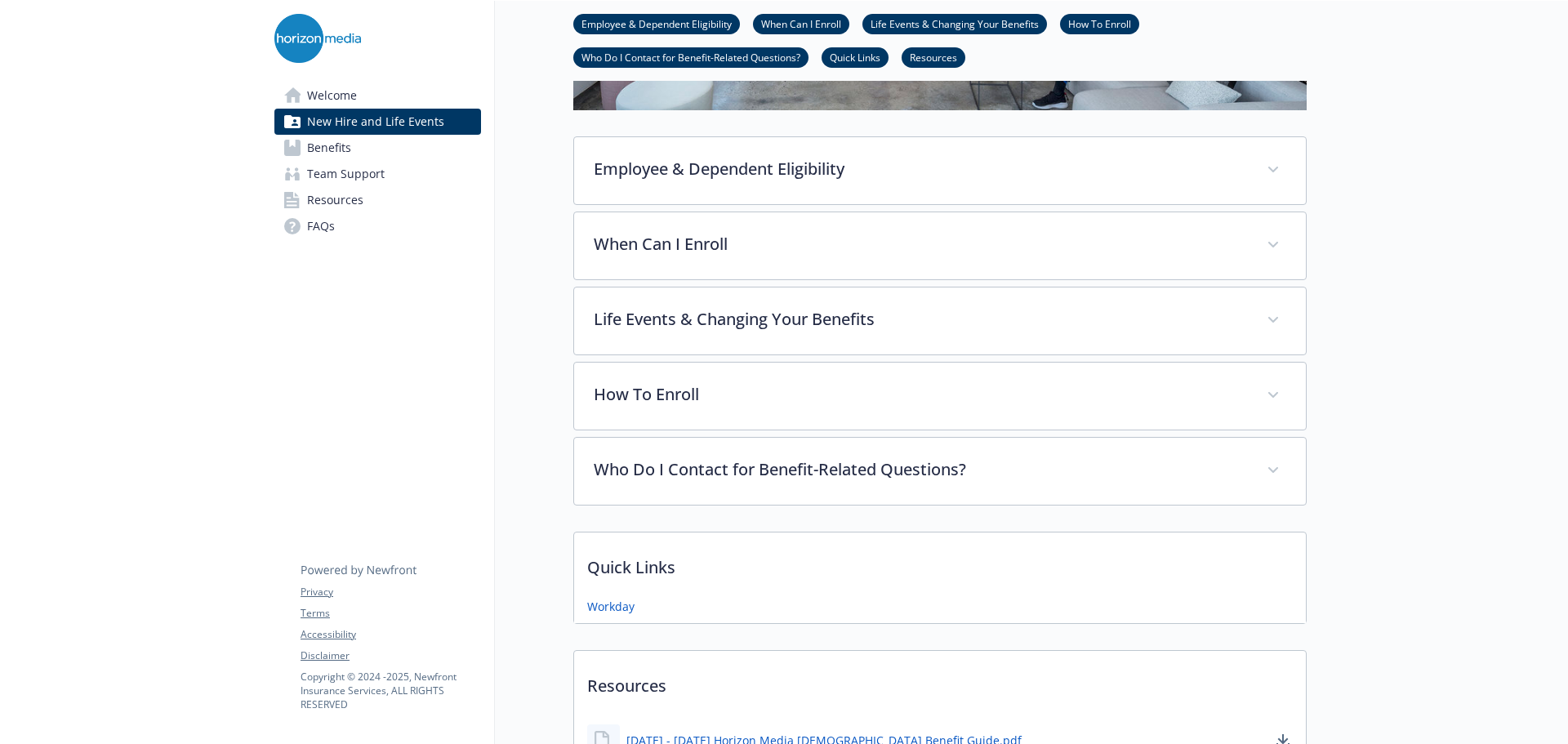
scroll to position [490, 0]
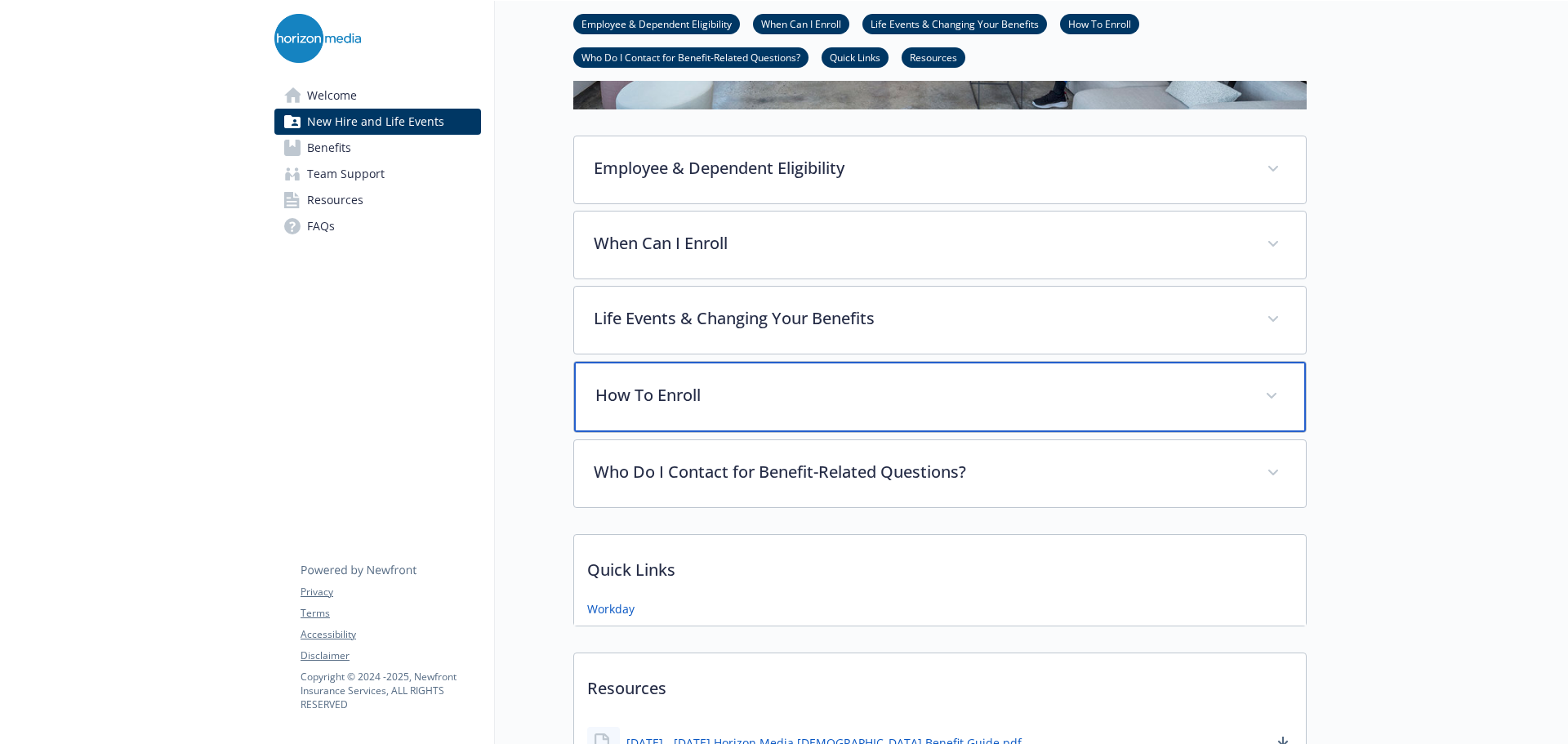
click at [752, 397] on p "How To Enroll" at bounding box center [920, 394] width 650 height 24
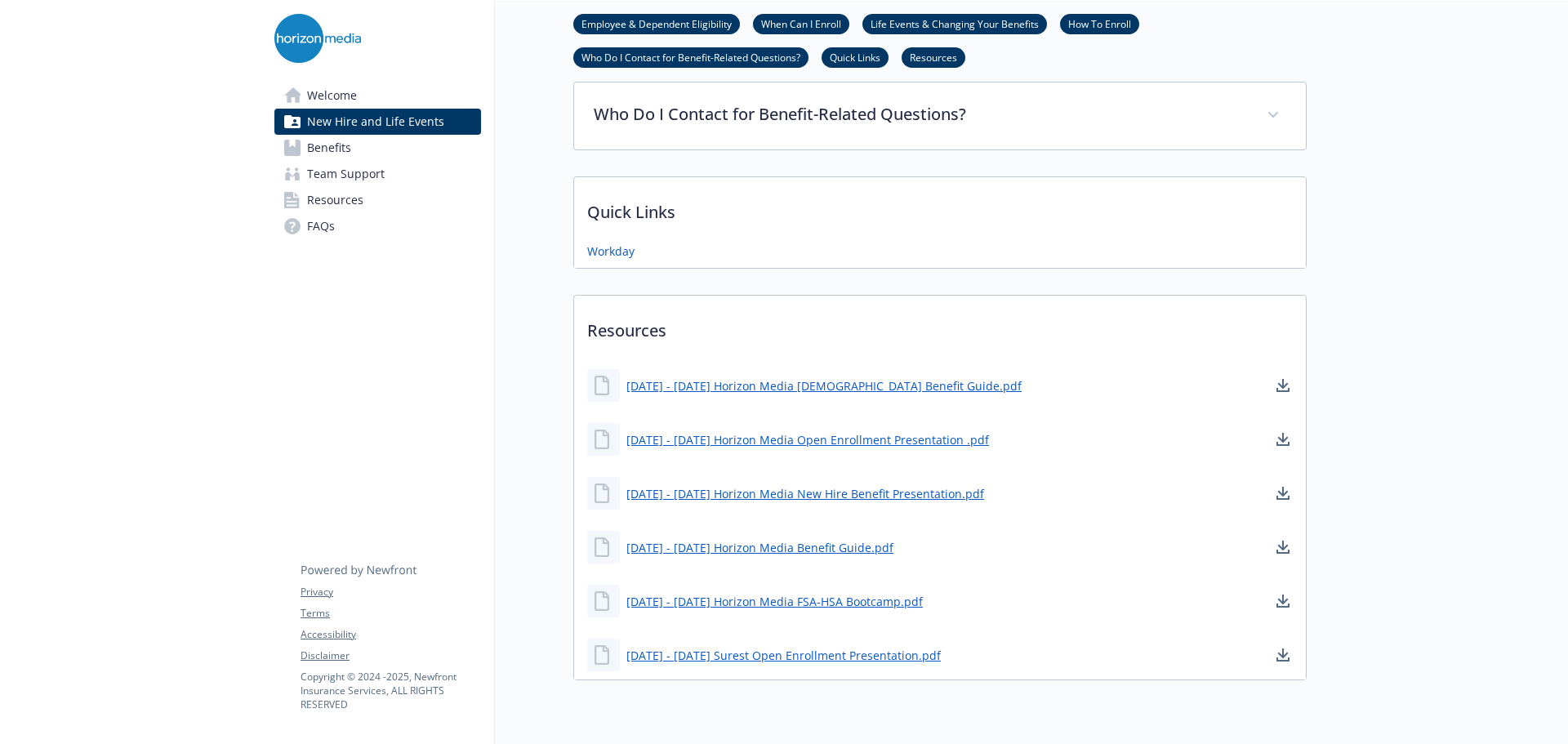
scroll to position [1061, 0]
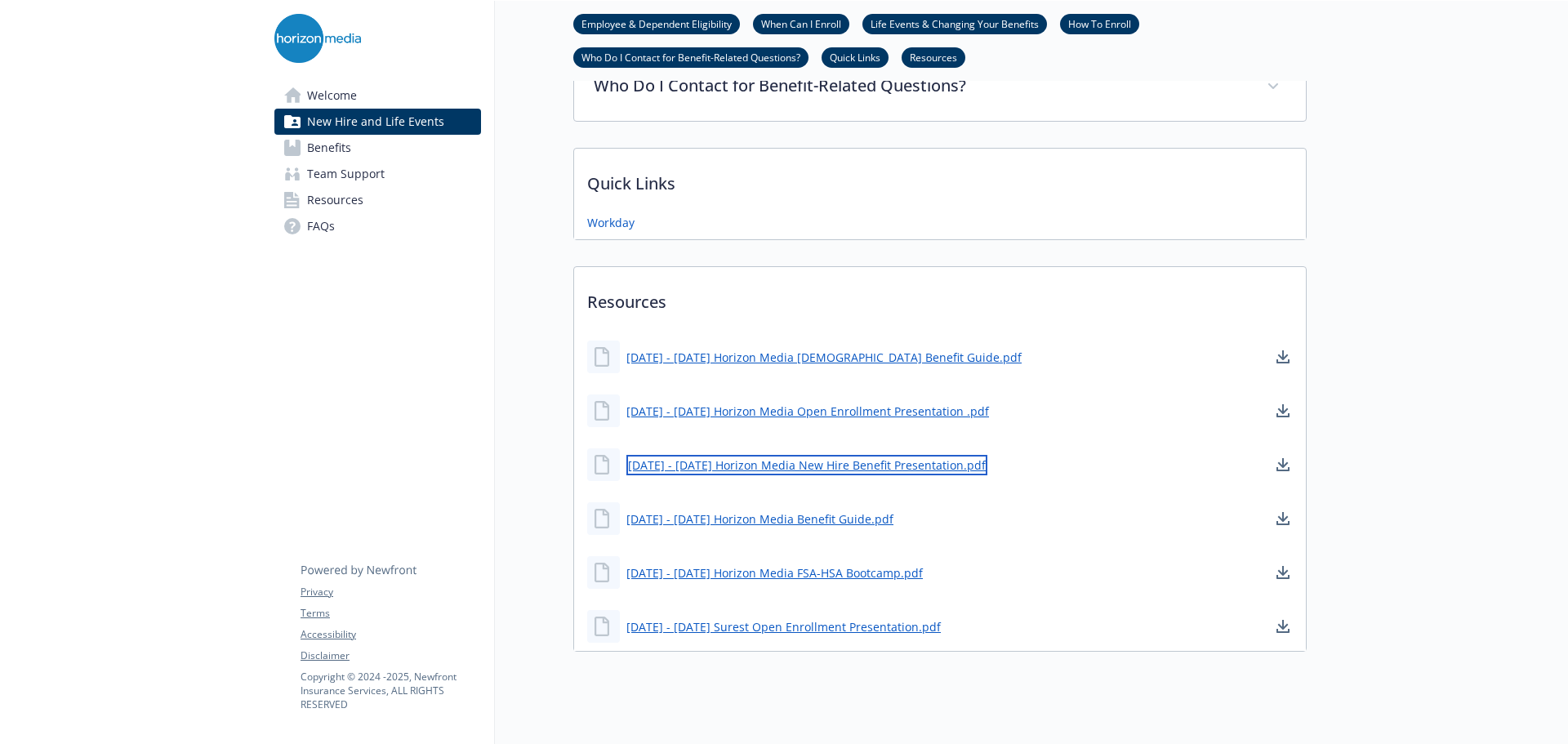
click at [824, 473] on link "[DATE] - [DATE] Horizon Media New Hire Benefit Presentation.pdf" at bounding box center [806, 464] width 361 height 20
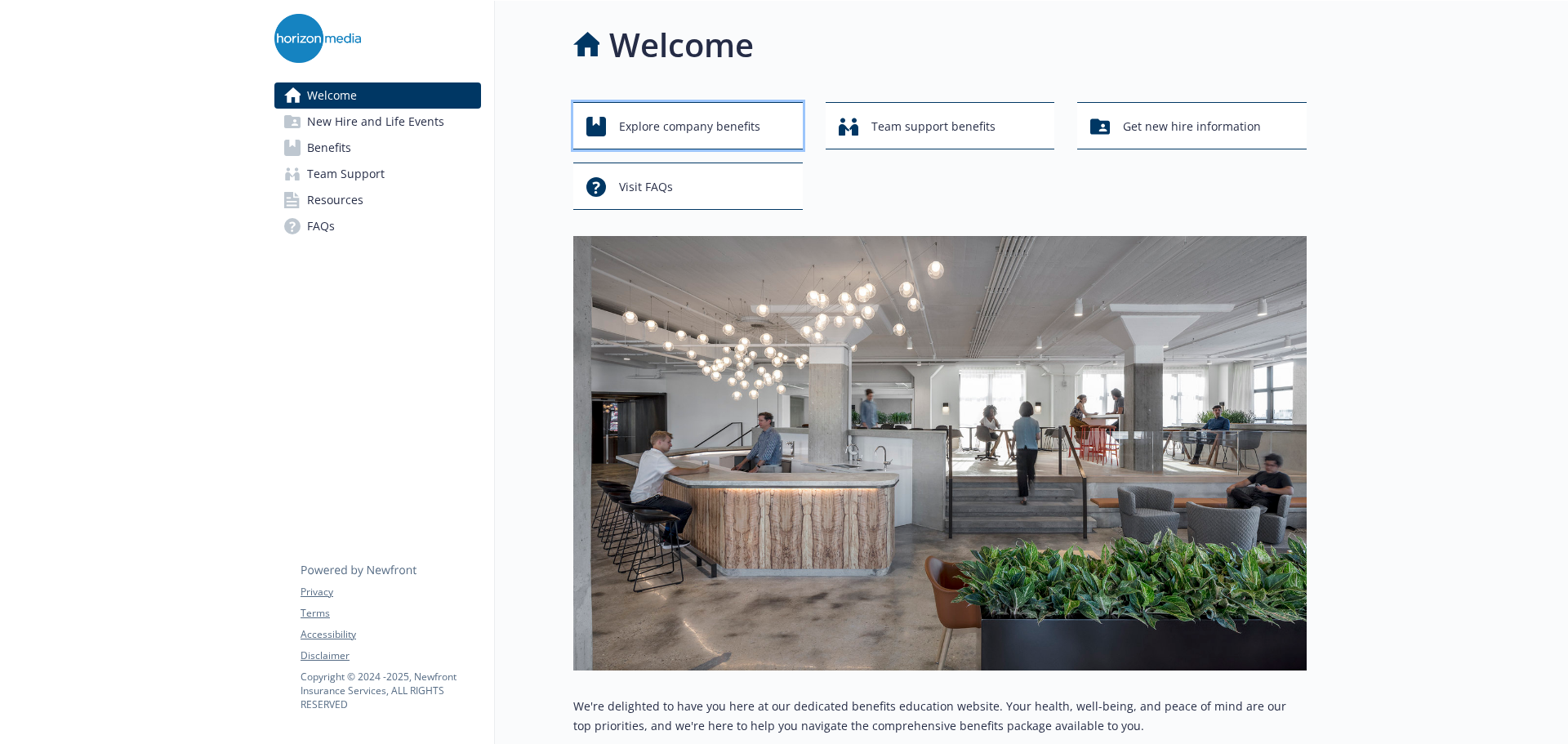
click at [727, 114] on span "Explore company benefits" at bounding box center [690, 127] width 141 height 31
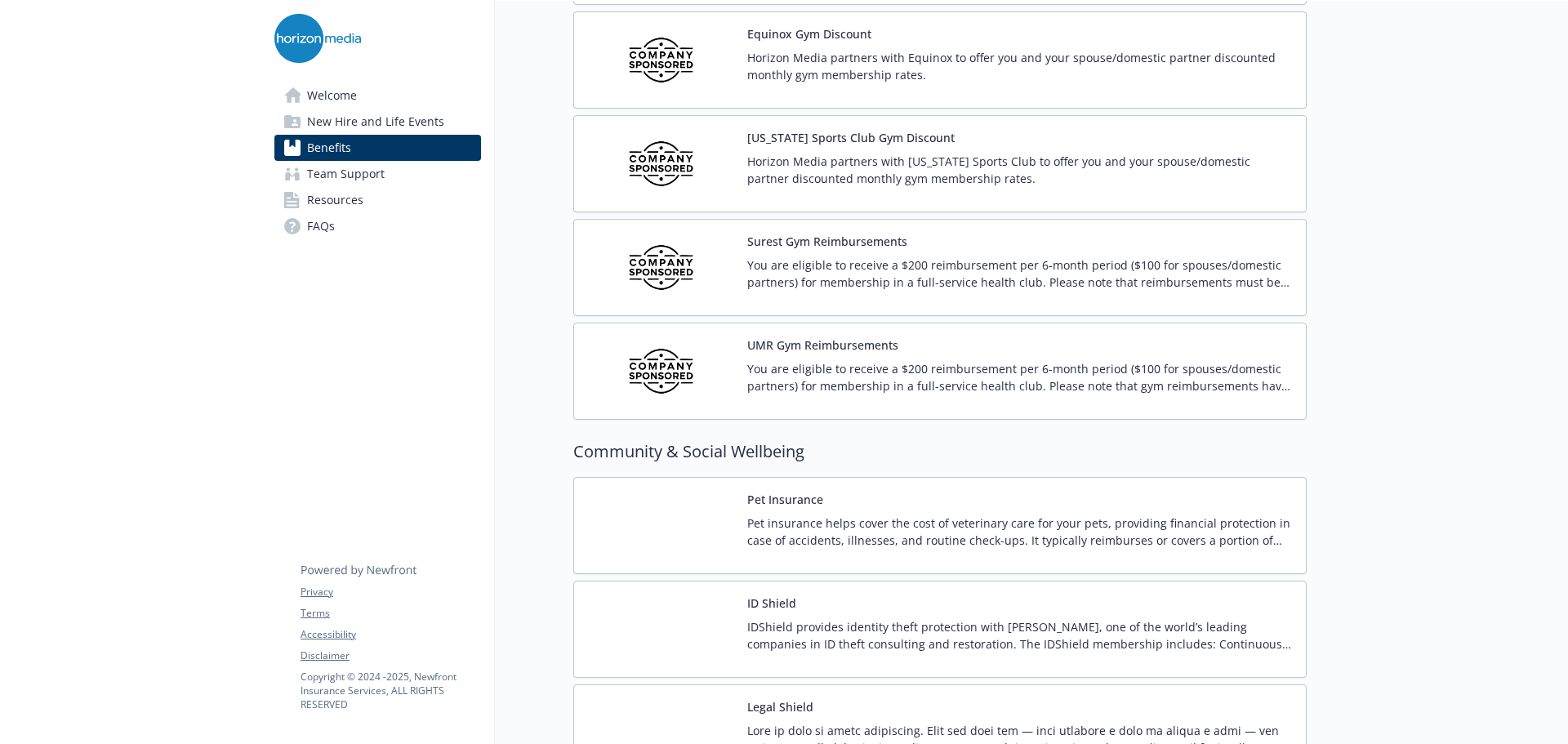
scroll to position [3510, 0]
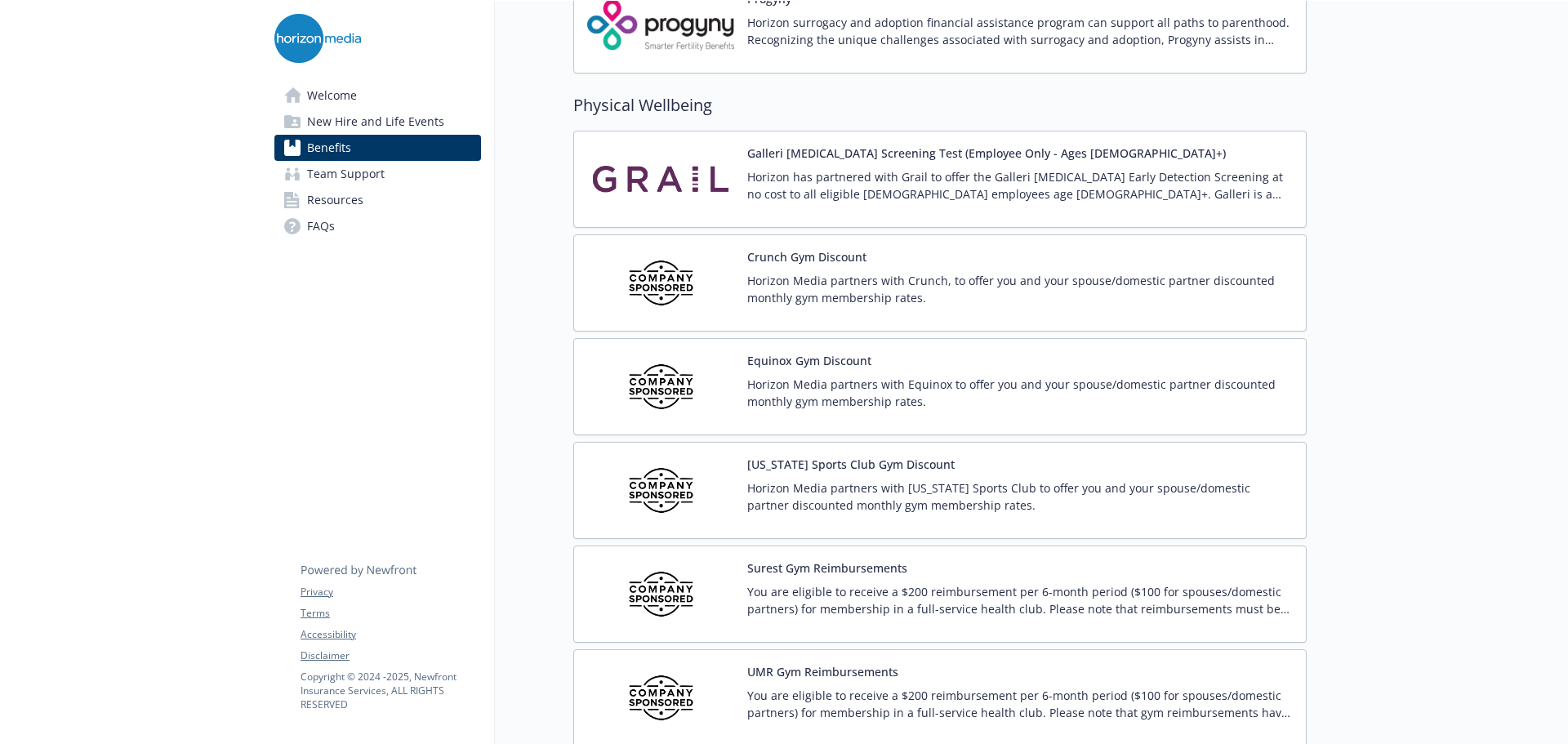
click at [867, 282] on p "Horizon Media partners with Crunch, to offer you and your spouse/domestic partn…" at bounding box center [1019, 289] width 546 height 34
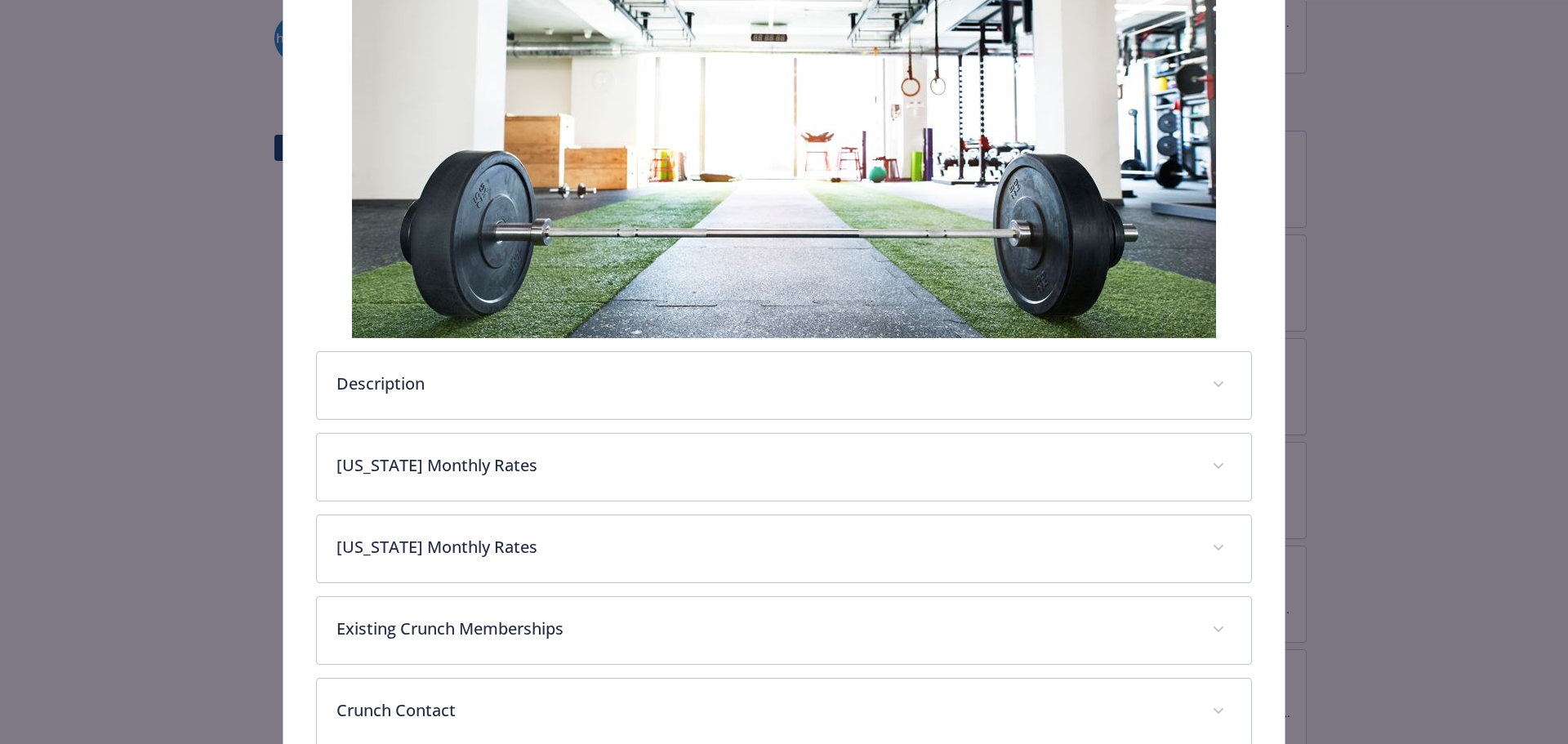
scroll to position [326, 0]
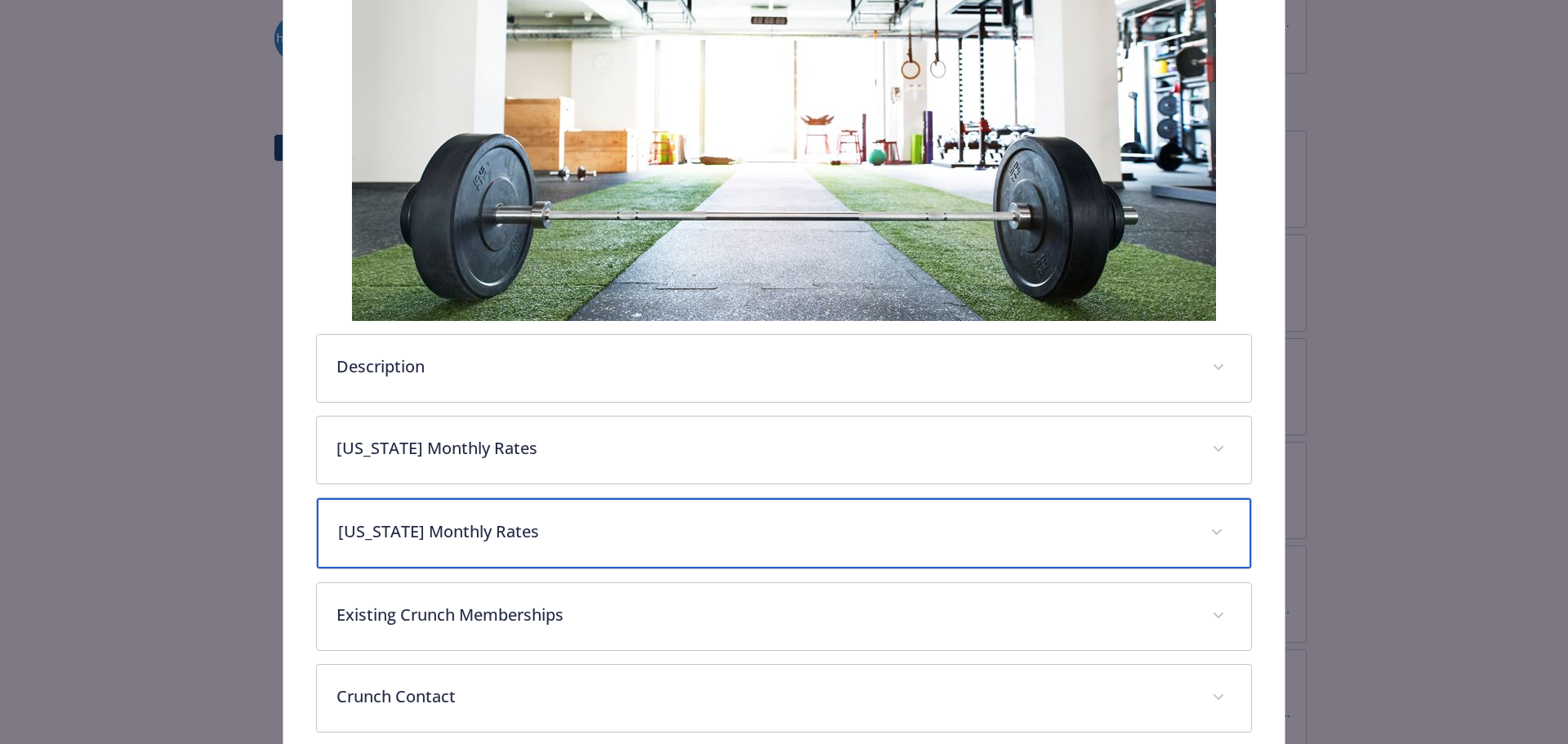
click at [509, 535] on p "[US_STATE] Monthly Rates" at bounding box center [765, 531] width 853 height 24
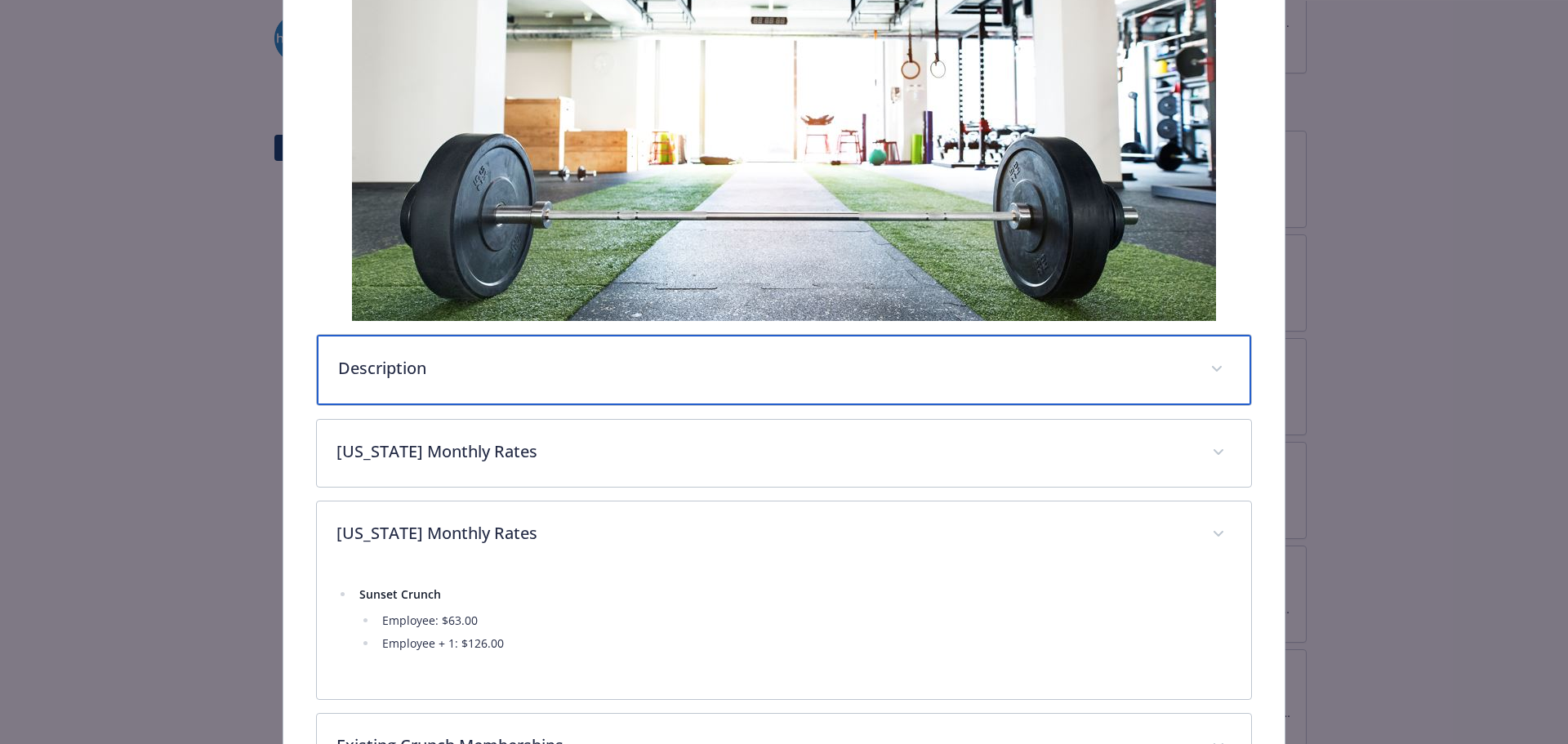
click at [532, 389] on div "Description" at bounding box center [784, 369] width 935 height 70
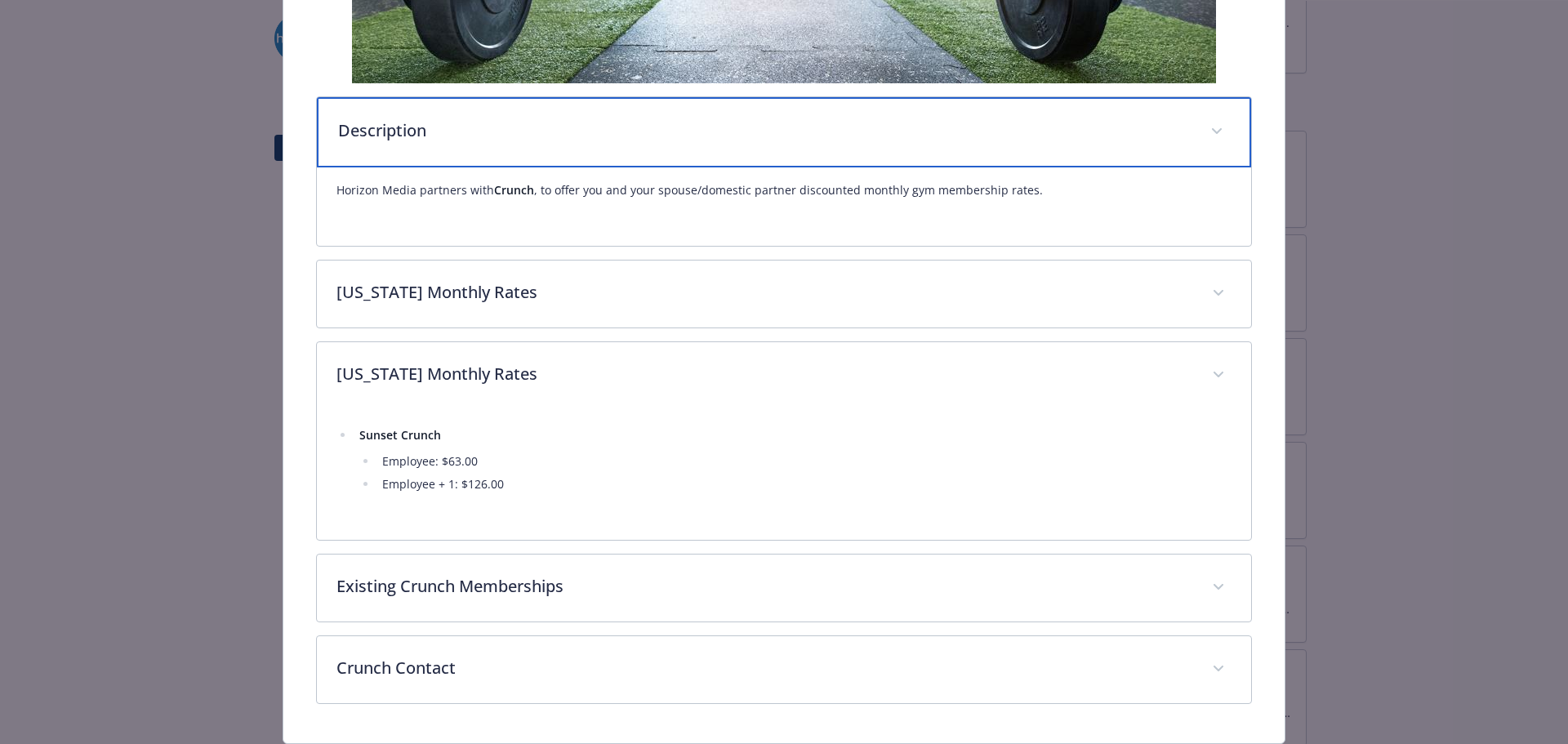
scroll to position [616, 0]
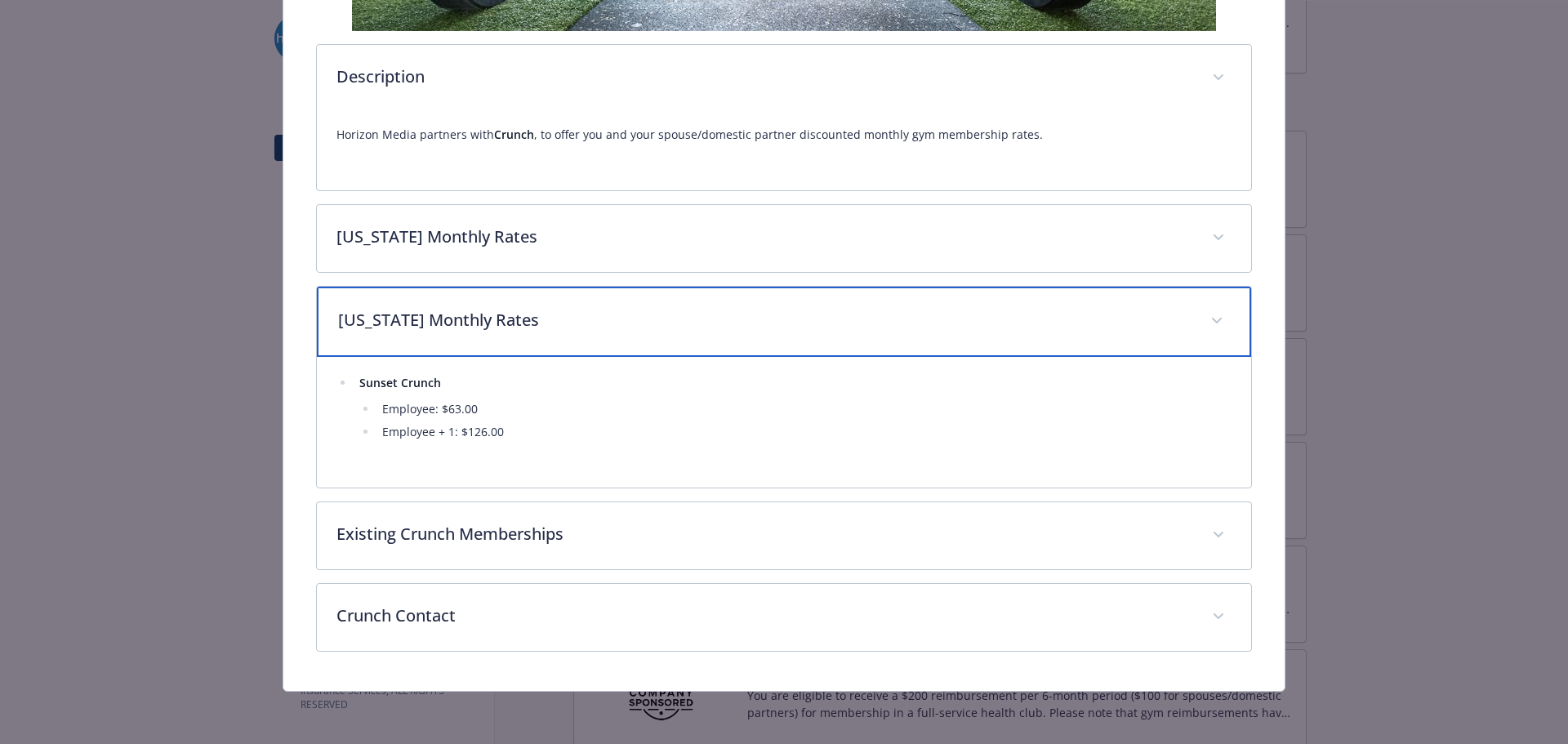
click at [1164, 308] on div "[US_STATE] Monthly Rates" at bounding box center [784, 322] width 935 height 70
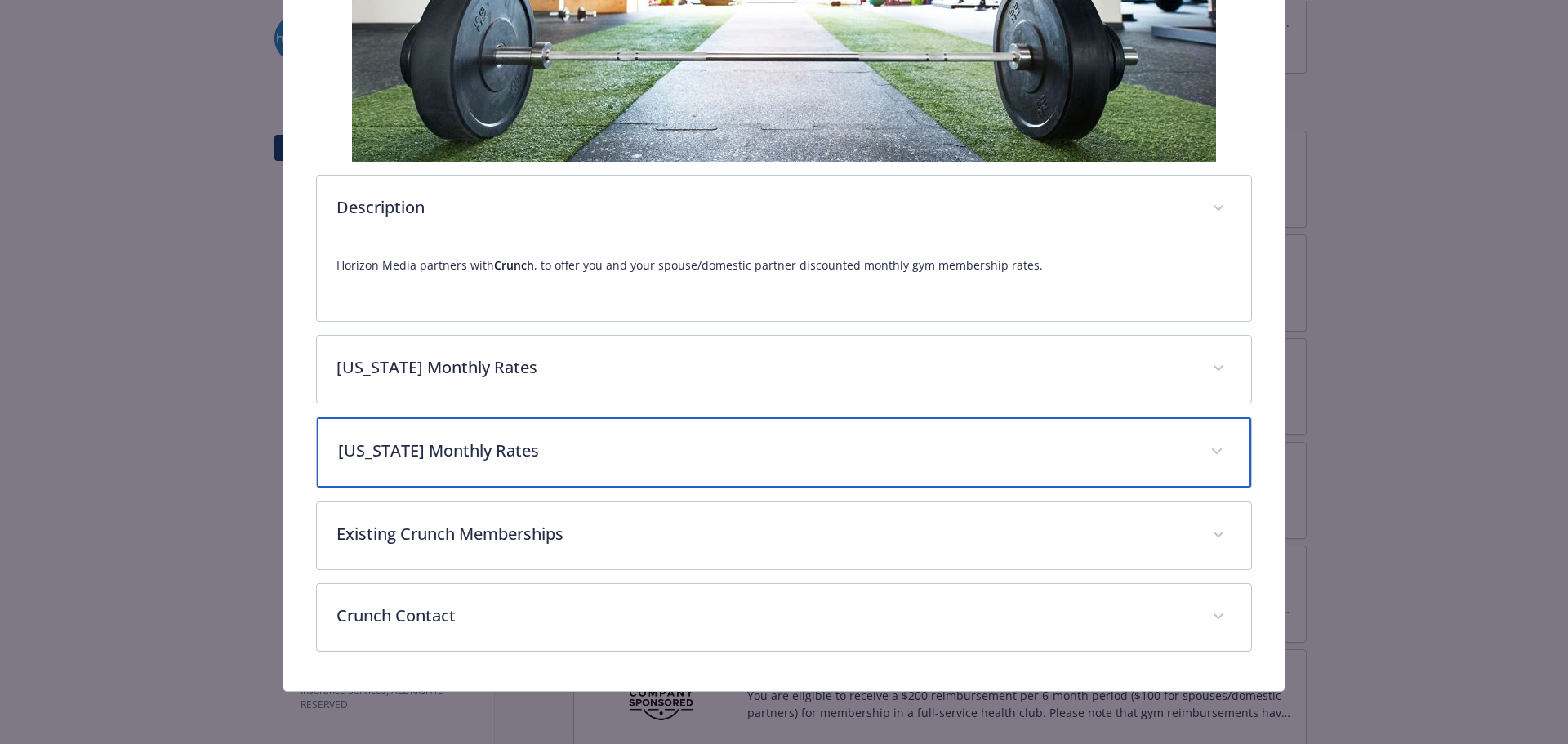
scroll to position [485, 0]
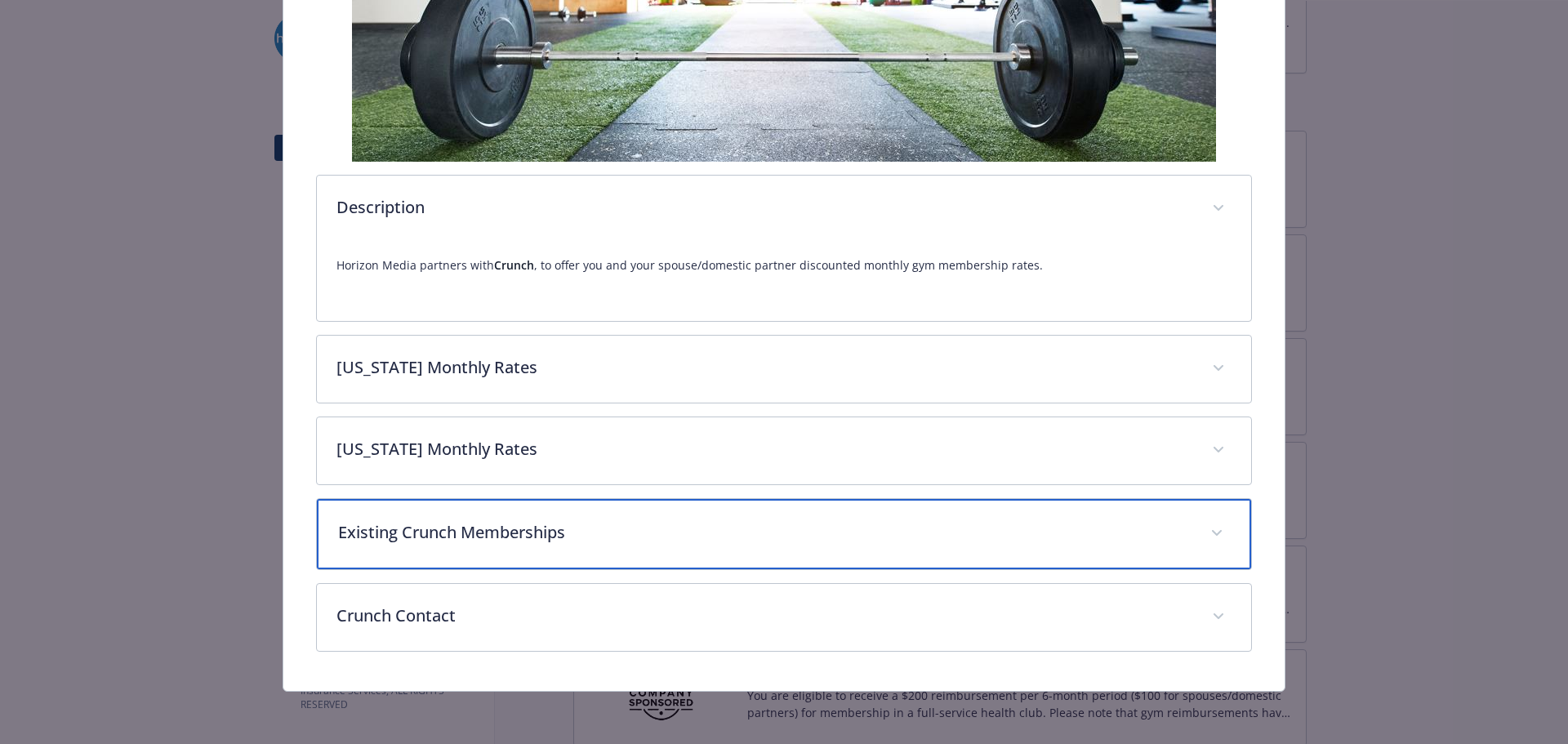
click at [583, 537] on p "Existing Crunch Memberships" at bounding box center [765, 532] width 853 height 24
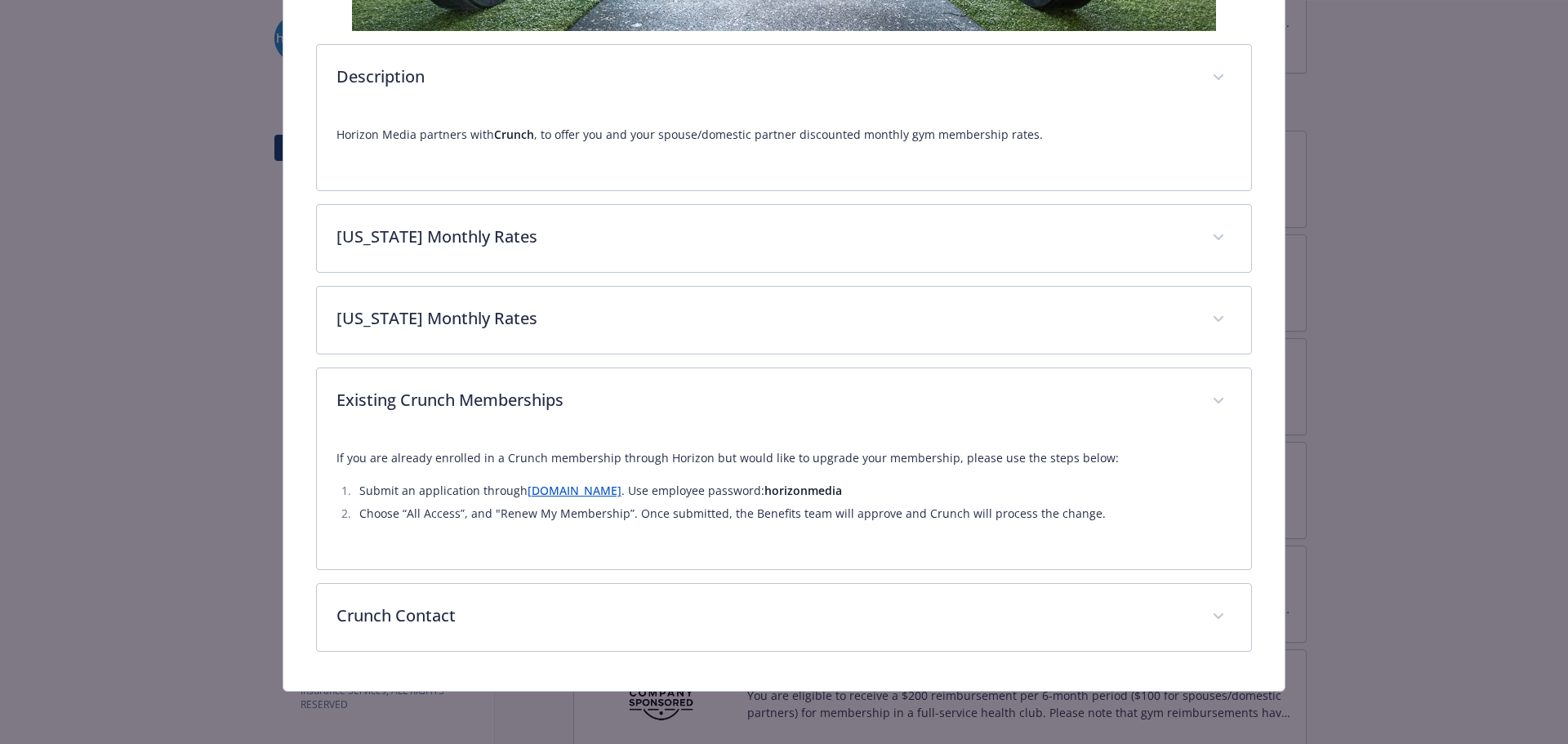
scroll to position [616, 0]
click at [594, 489] on link "www.onlineccs.com" at bounding box center [574, 490] width 94 height 16
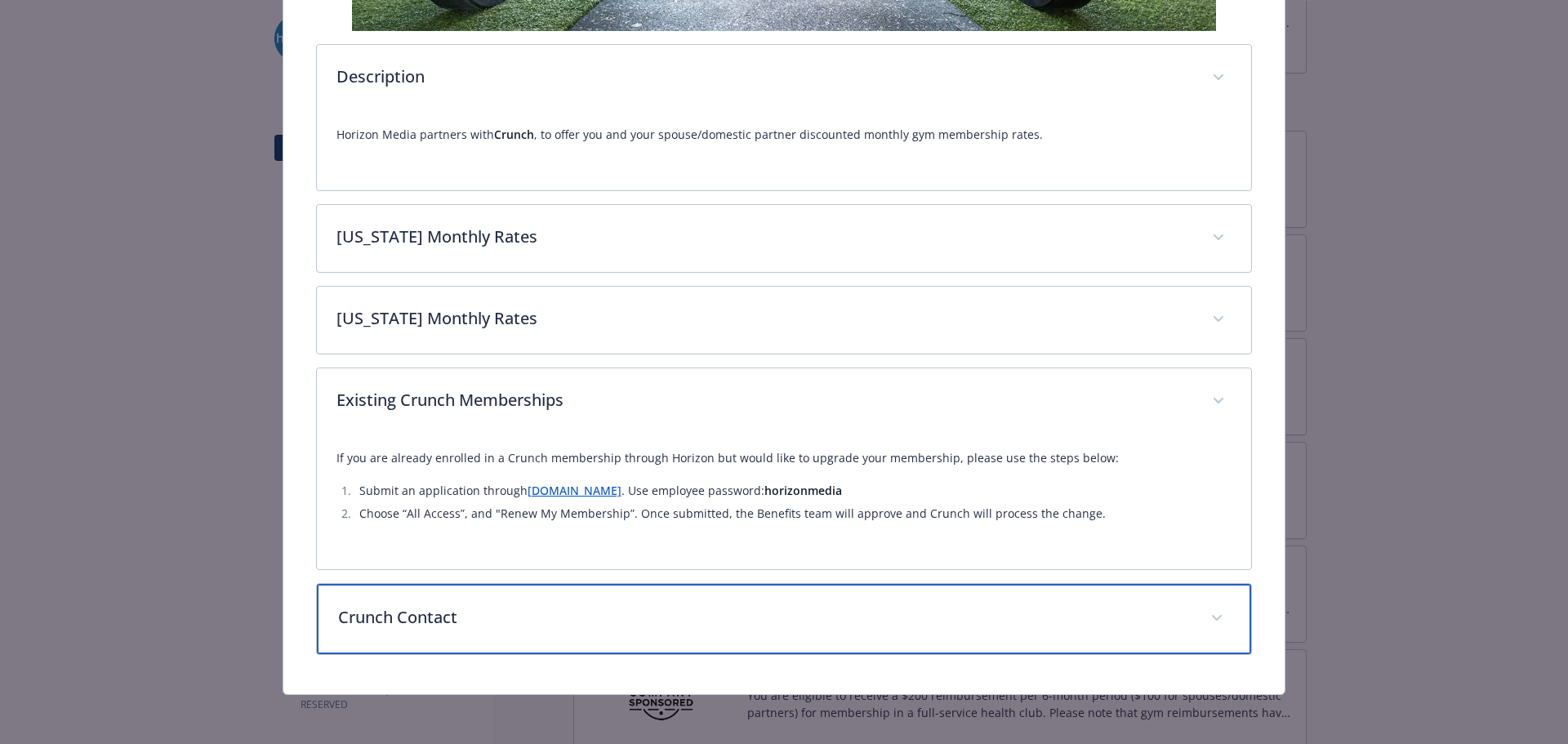
drag, startPoint x: 538, startPoint y: 620, endPoint x: 549, endPoint y: 604, distance: 19.4
click at [543, 612] on p "Crunch Contact" at bounding box center [765, 616] width 853 height 24
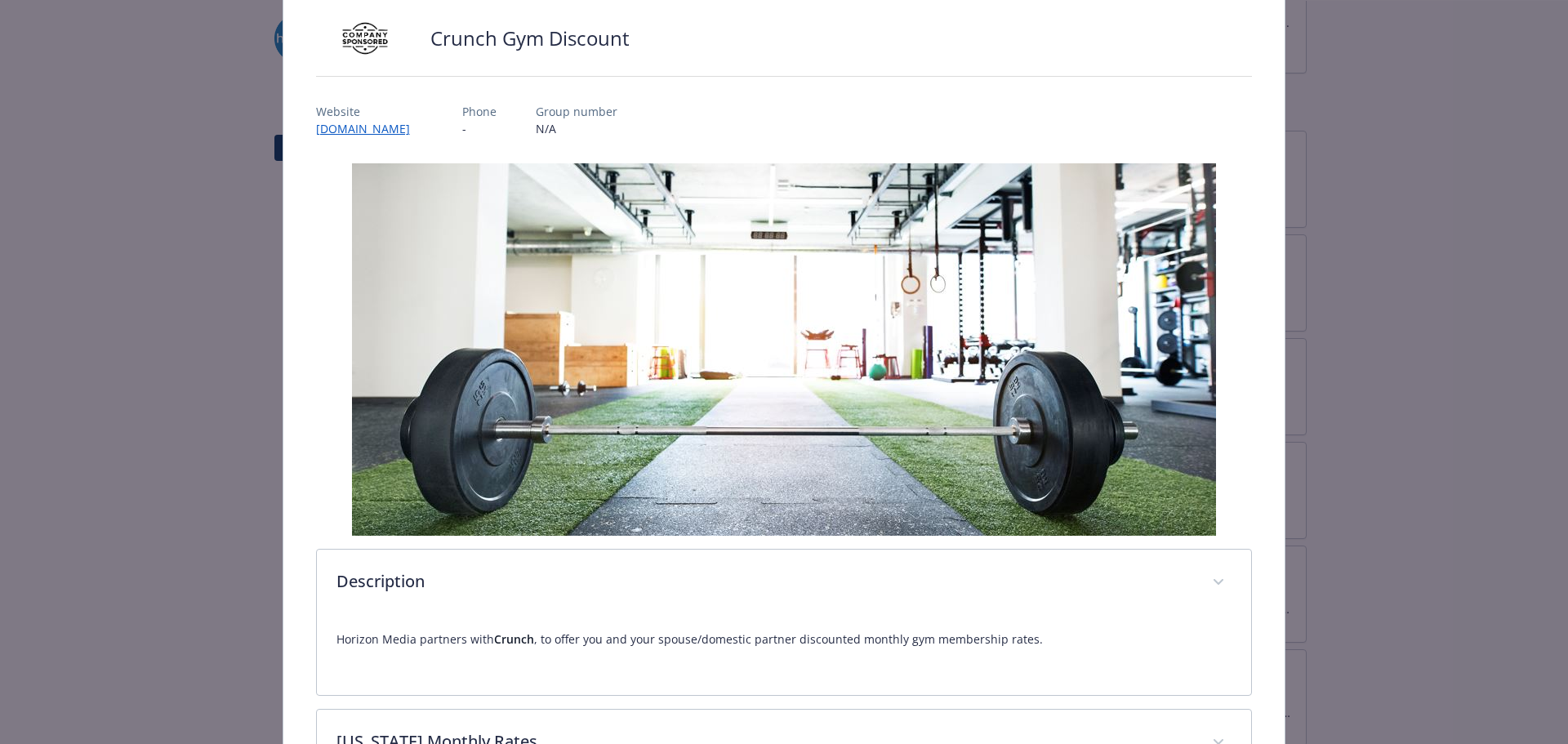
scroll to position [45, 0]
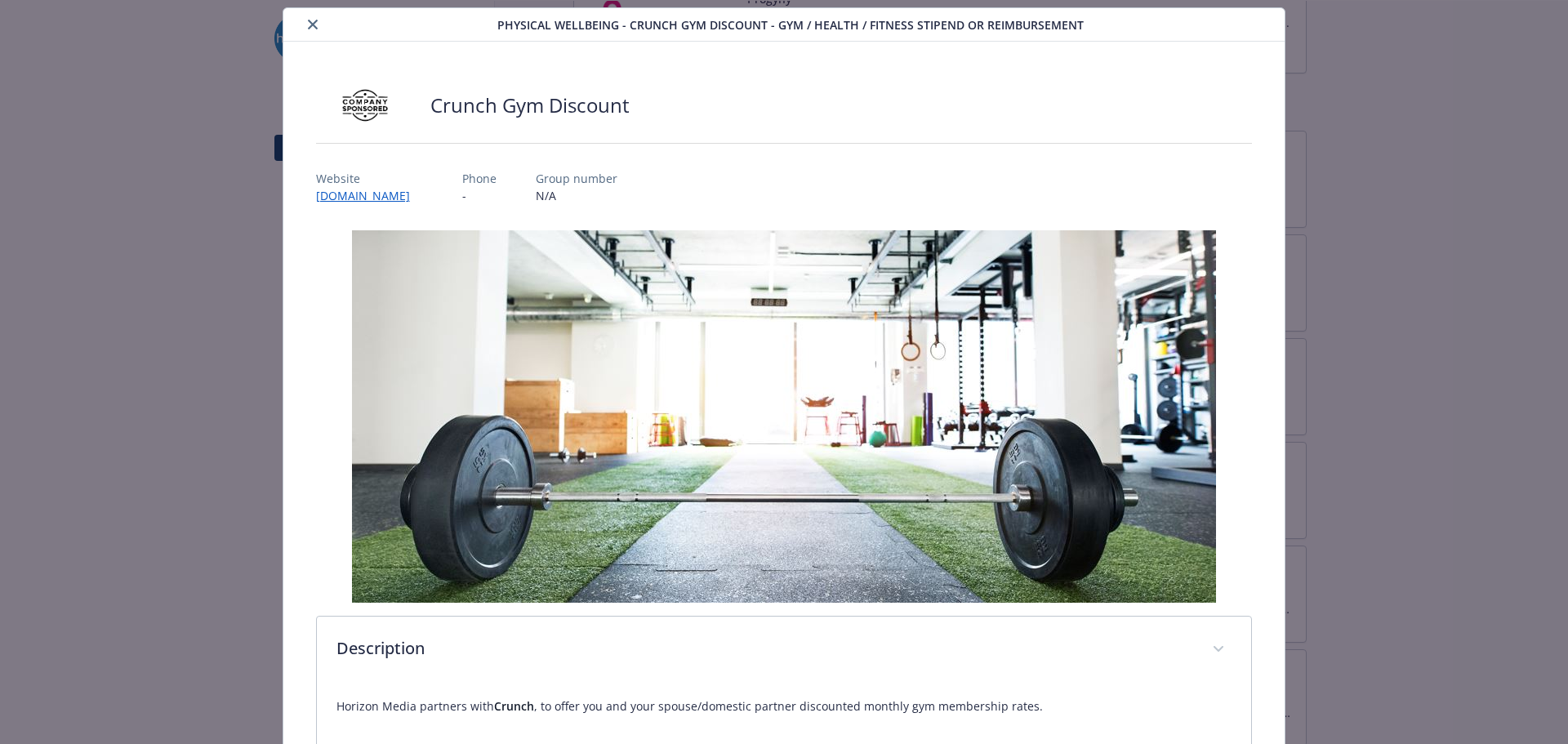
click at [314, 18] on button "close" at bounding box center [313, 24] width 19 height 19
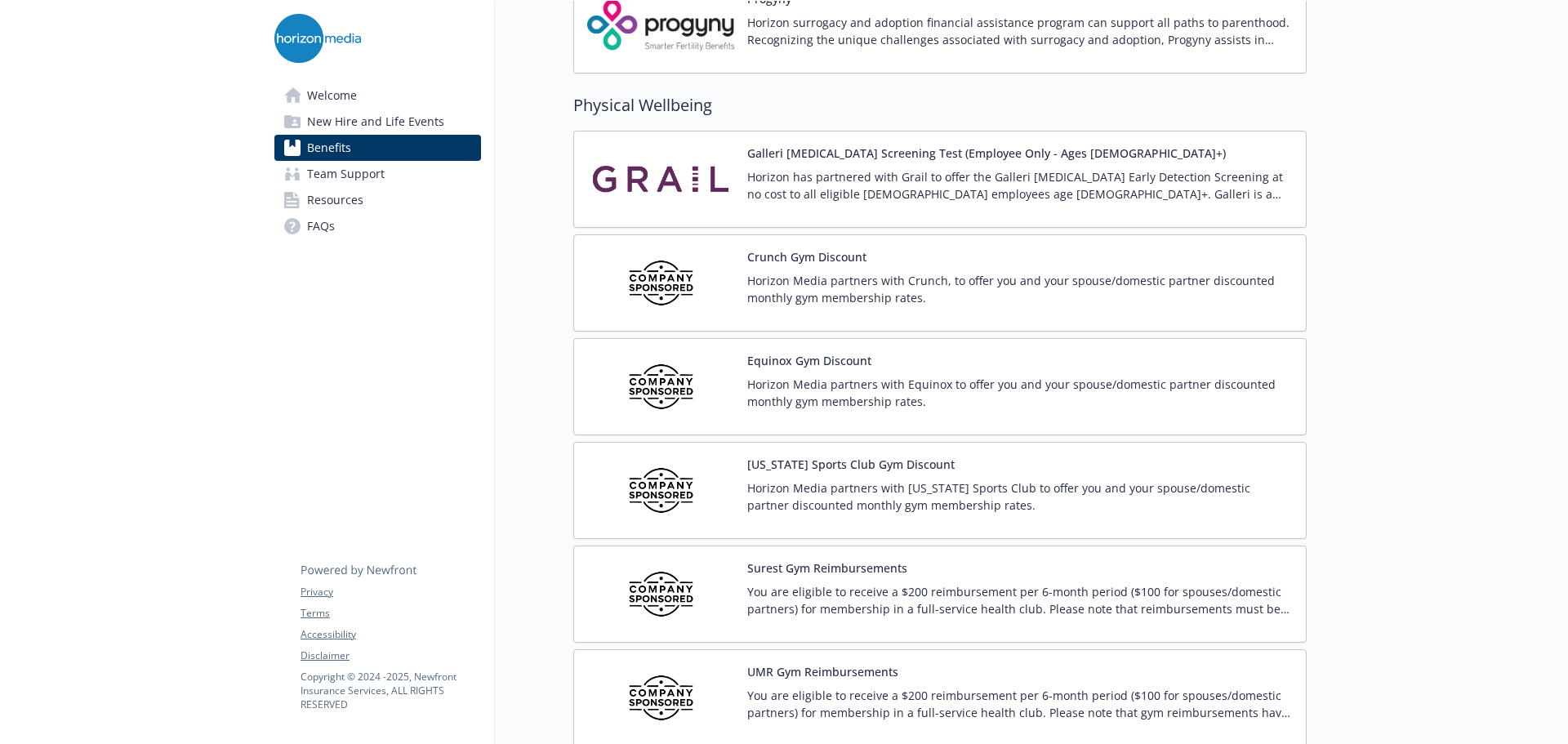
click at [817, 378] on p "Horizon Media partners with Equinox to offer you and your spouse/domestic partn…" at bounding box center [1019, 392] width 546 height 34
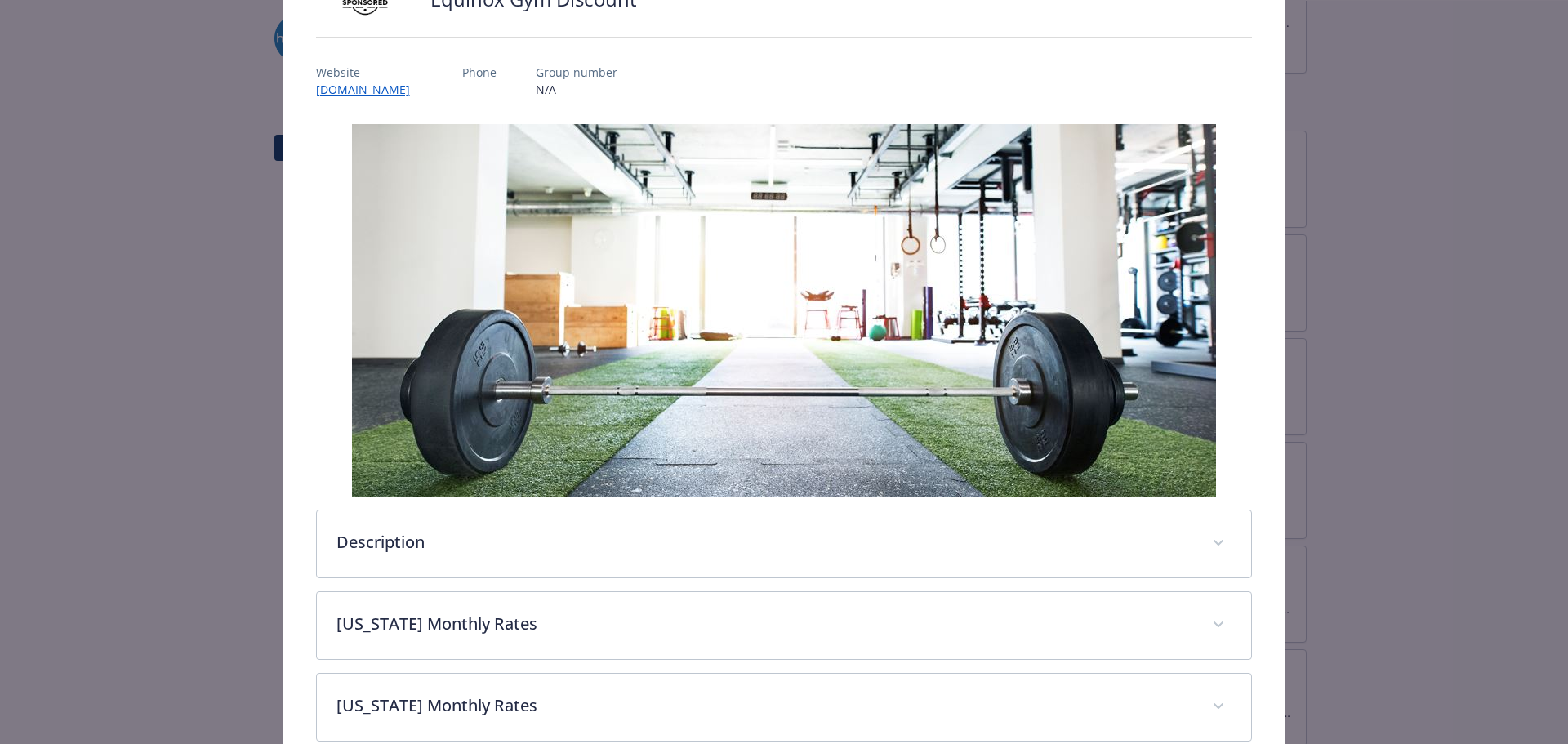
scroll to position [323, 0]
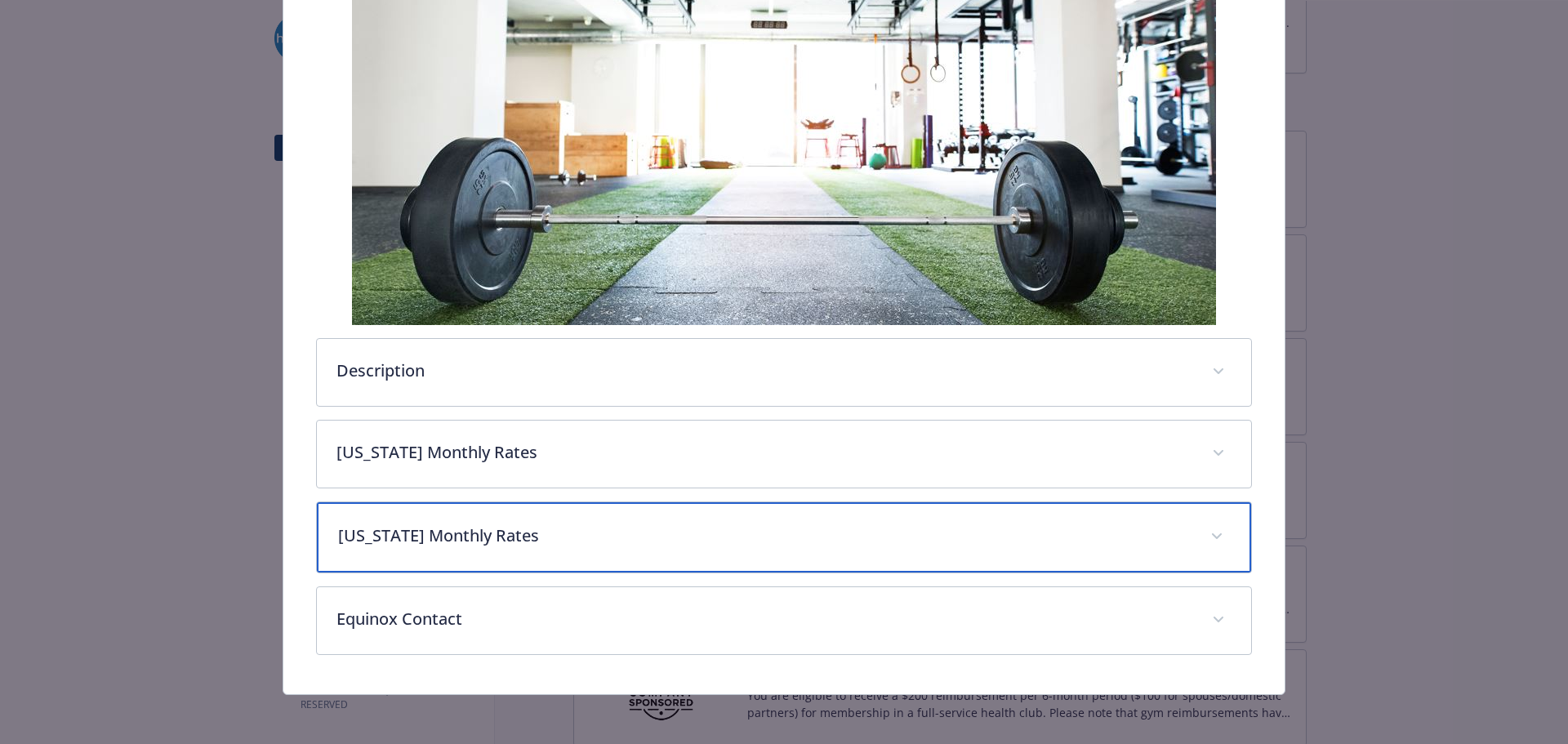
click at [519, 520] on div "[US_STATE] Monthly Rates" at bounding box center [784, 537] width 935 height 70
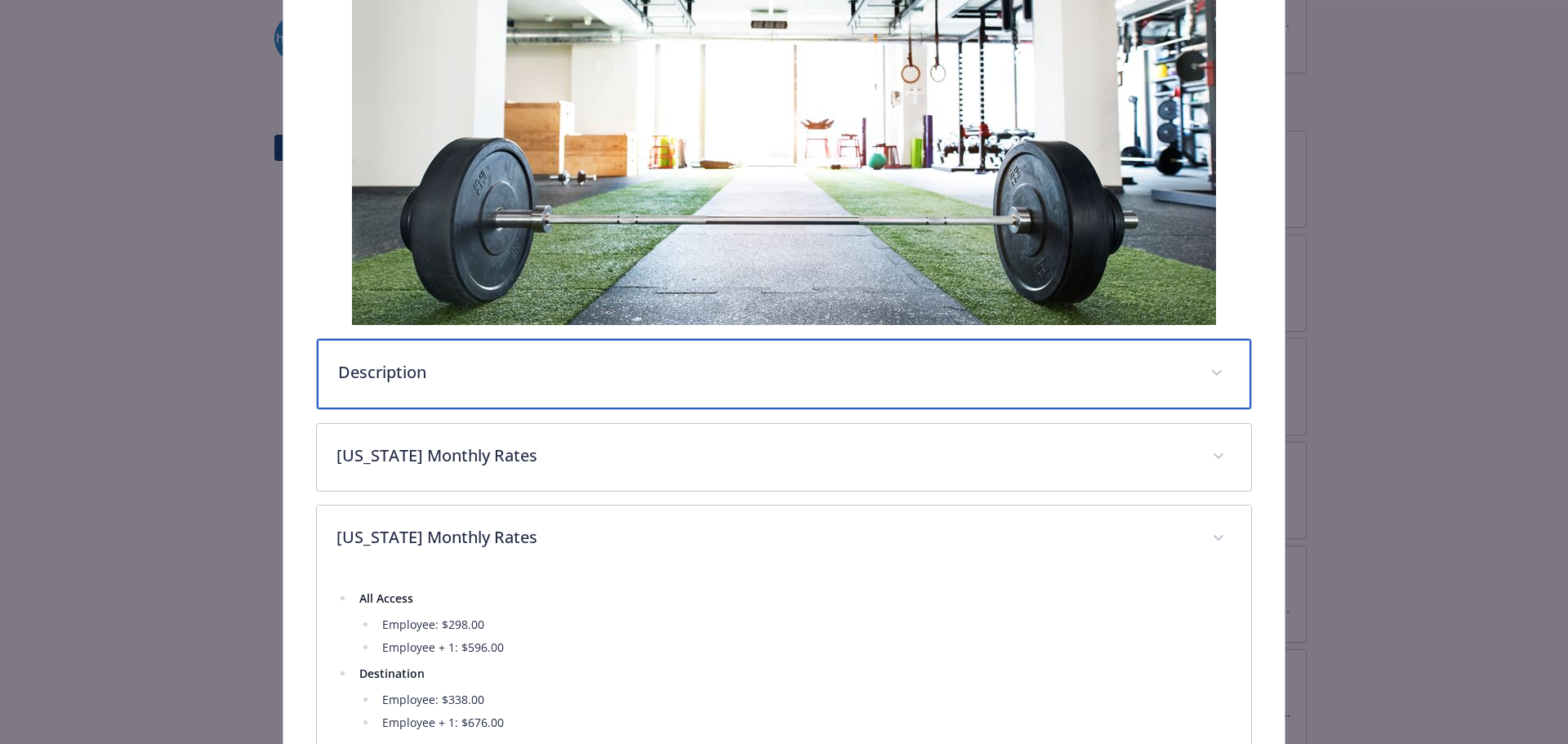
click at [513, 385] on div "Description" at bounding box center [784, 374] width 935 height 70
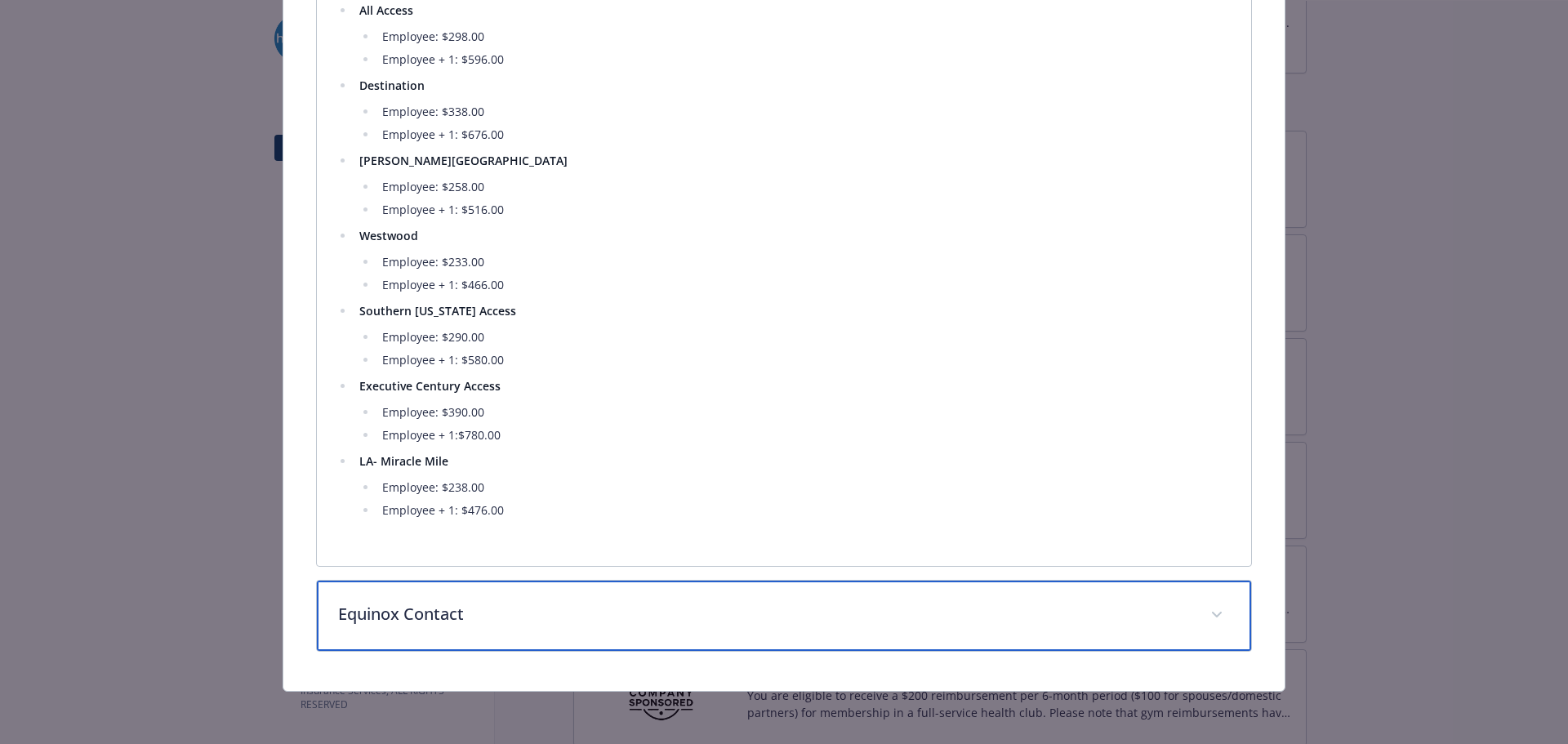
click at [582, 617] on p "Equinox Contact" at bounding box center [765, 613] width 853 height 24
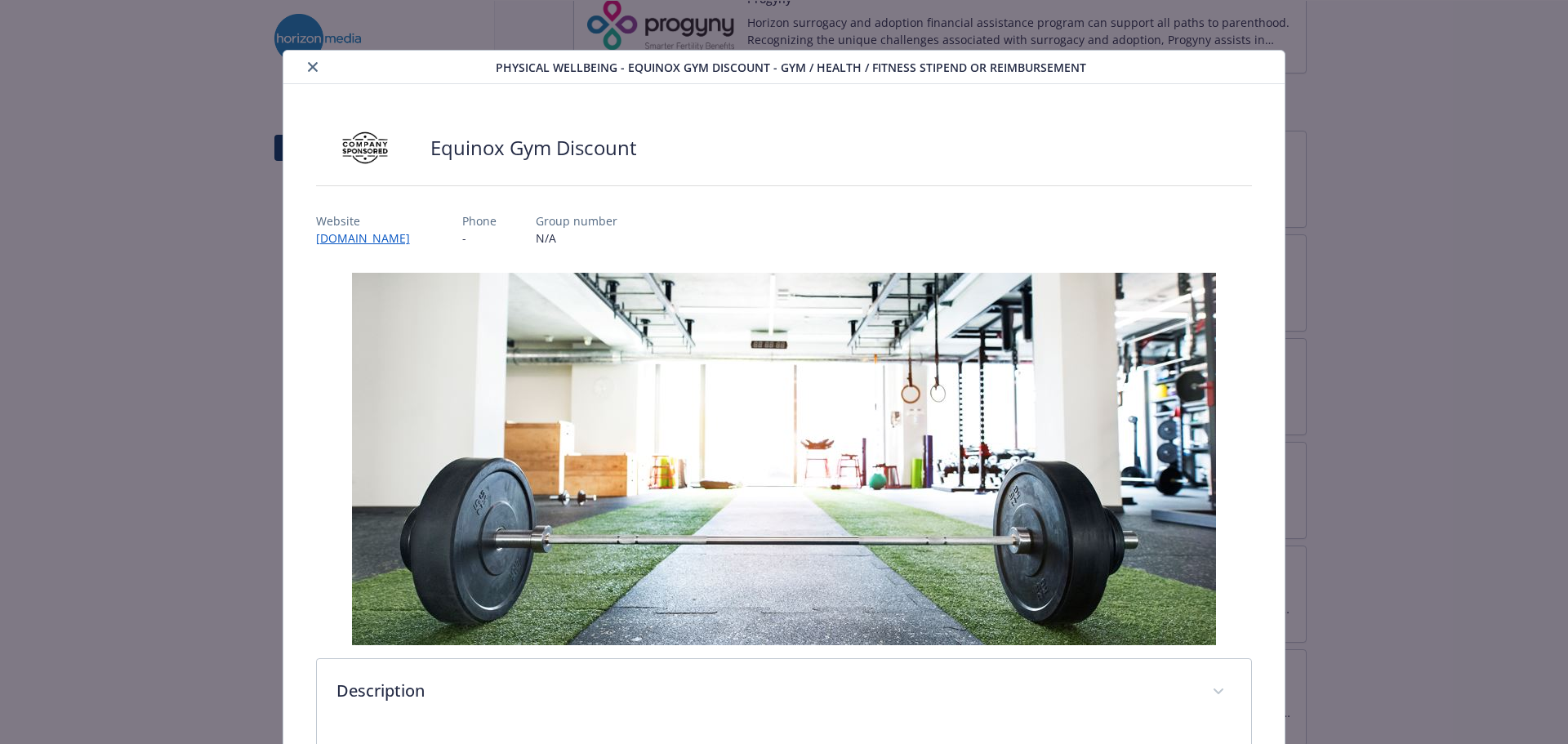
scroll to position [0, 0]
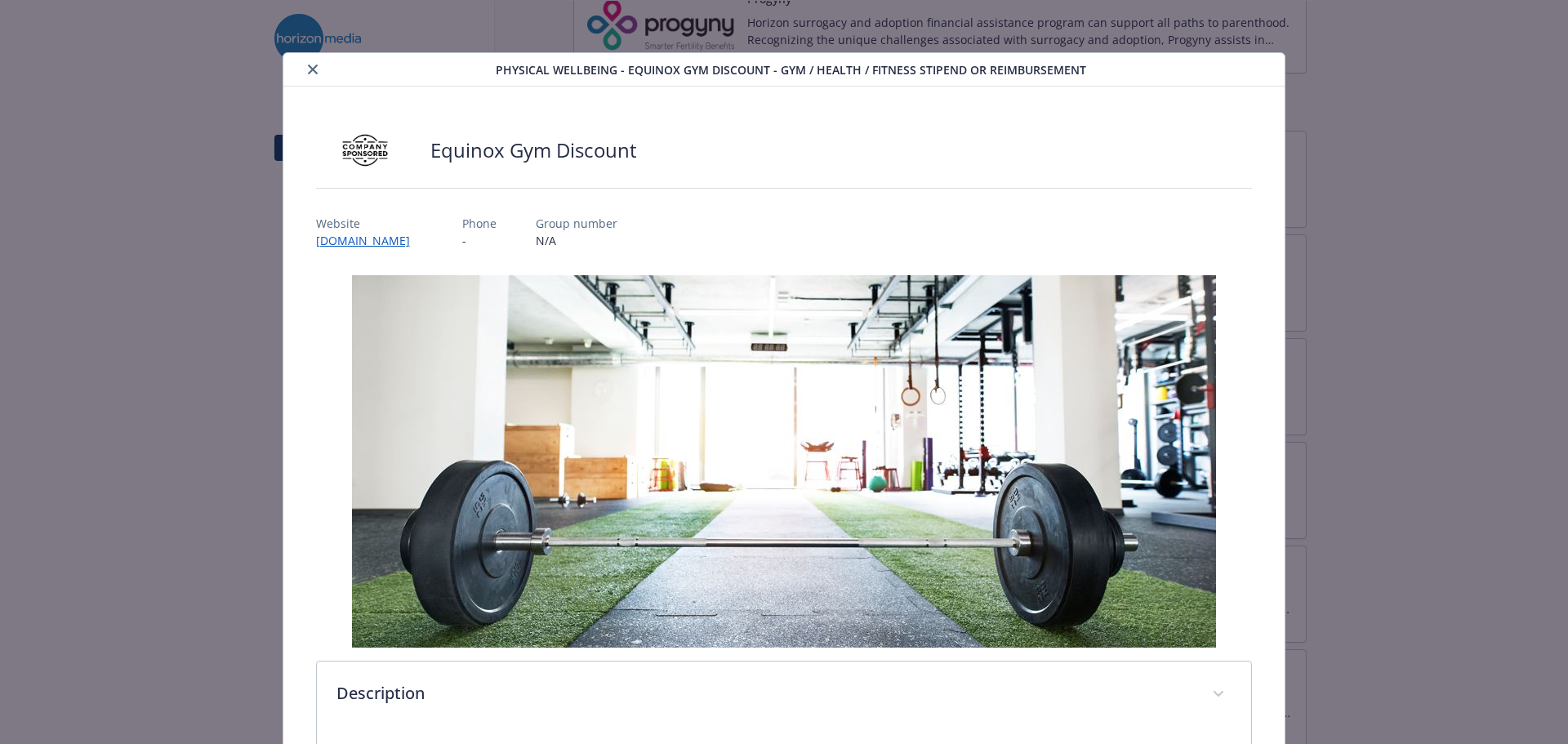
click at [310, 75] on button "close" at bounding box center [313, 70] width 19 height 19
